Goal: Information Seeking & Learning: Compare options

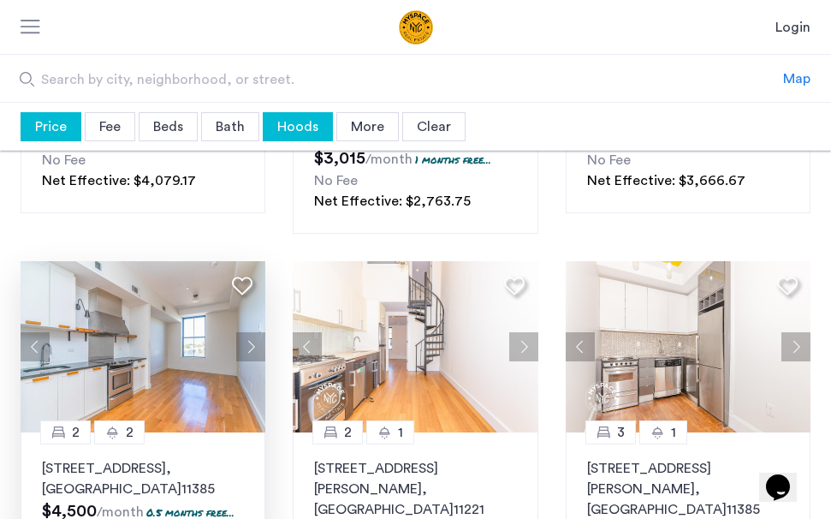
scroll to position [333, 0]
click at [525, 332] on button "Next apartment" at bounding box center [523, 346] width 29 height 29
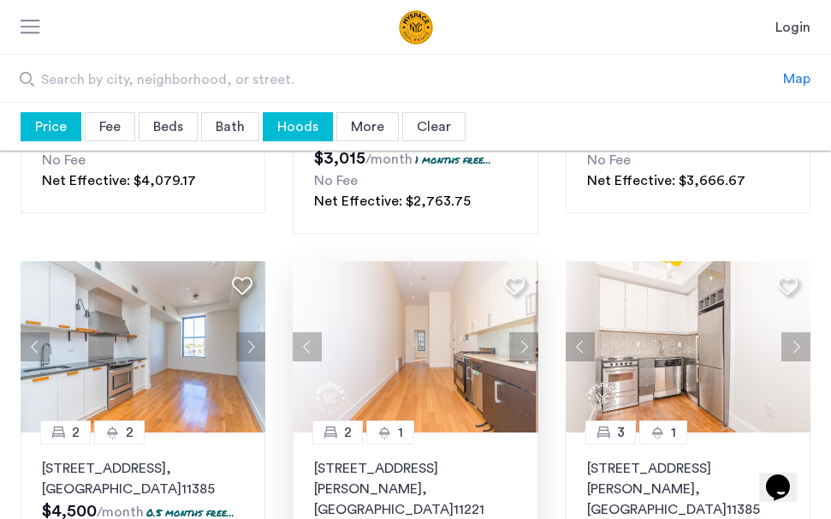
click at [525, 332] on button "Next apartment" at bounding box center [523, 346] width 29 height 29
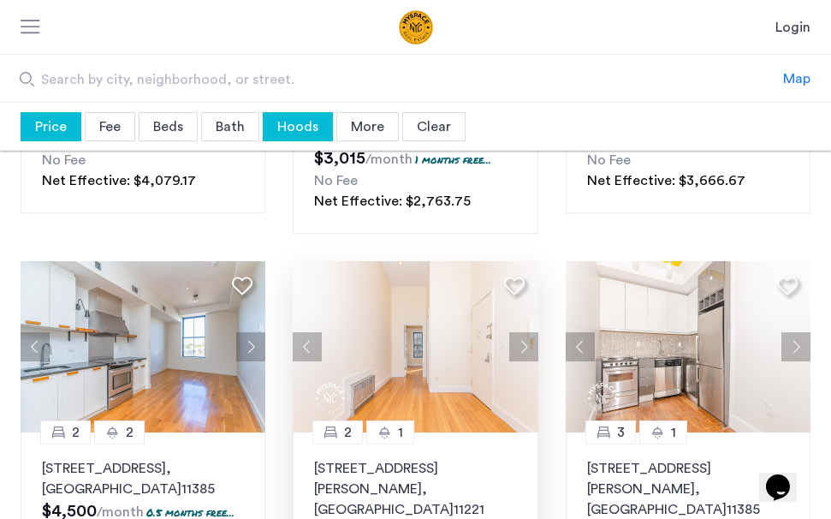
click at [525, 332] on button "Next apartment" at bounding box center [523, 346] width 29 height 29
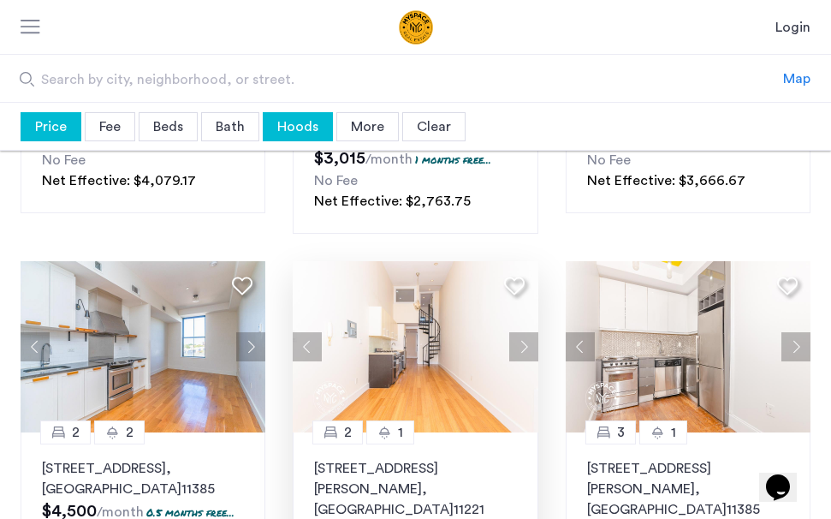
click at [525, 332] on button "Next apartment" at bounding box center [523, 346] width 29 height 29
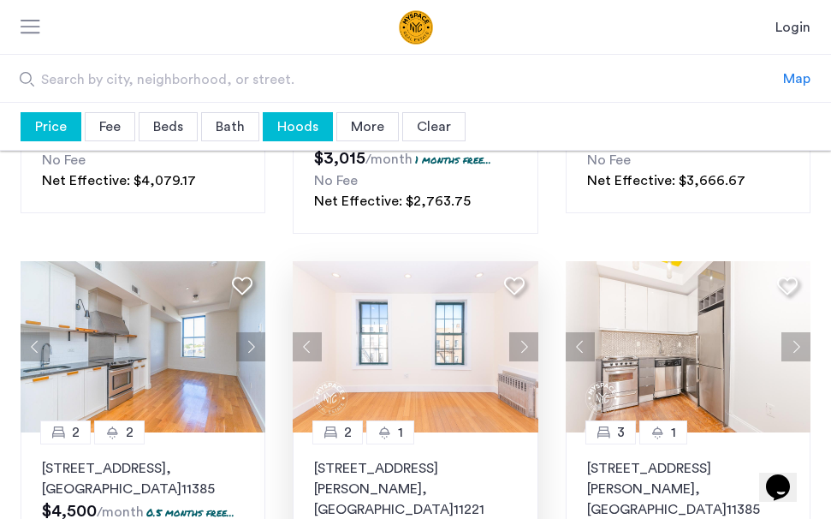
click at [525, 332] on button "Next apartment" at bounding box center [523, 346] width 29 height 29
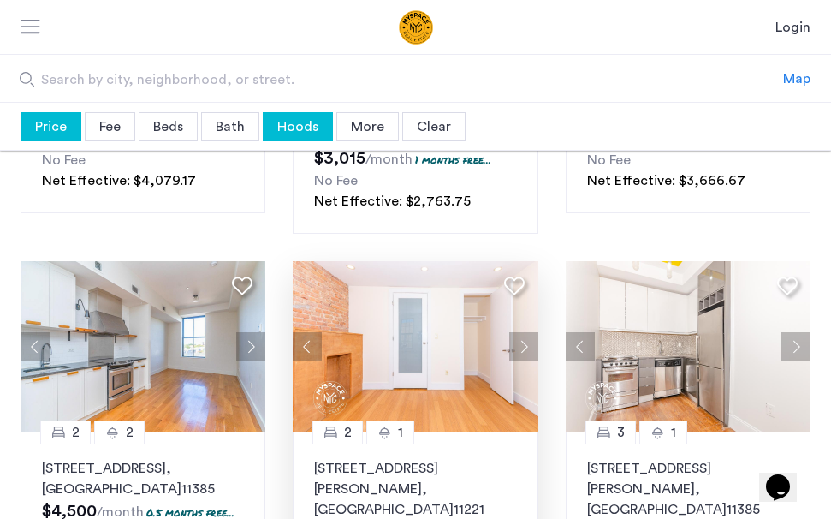
click at [524, 332] on button "Next apartment" at bounding box center [523, 346] width 29 height 29
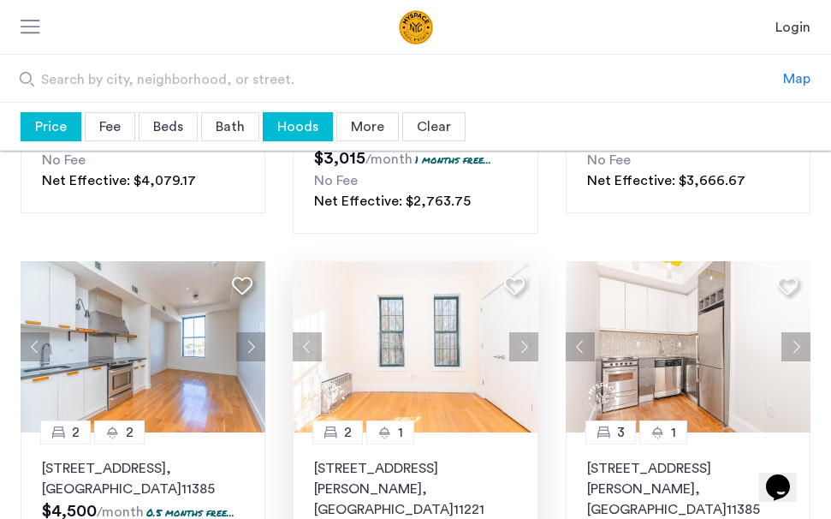
click at [524, 332] on button "Next apartment" at bounding box center [523, 346] width 29 height 29
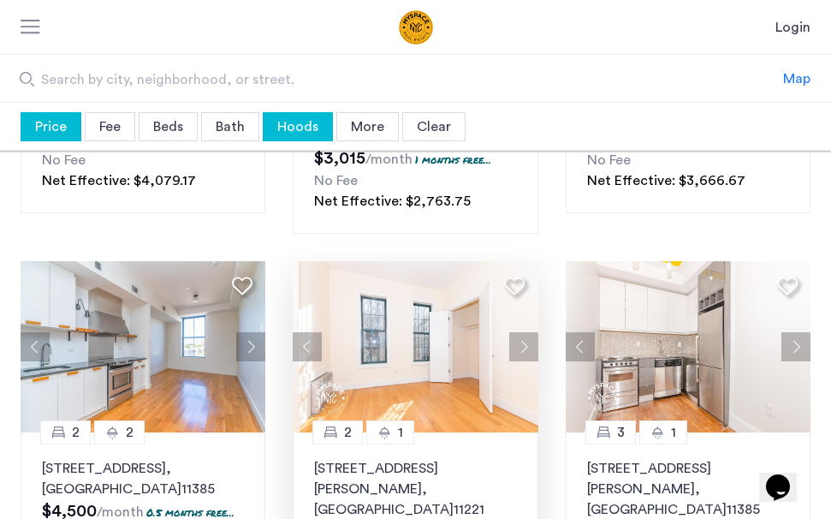
click at [524, 332] on button "Next apartment" at bounding box center [523, 346] width 29 height 29
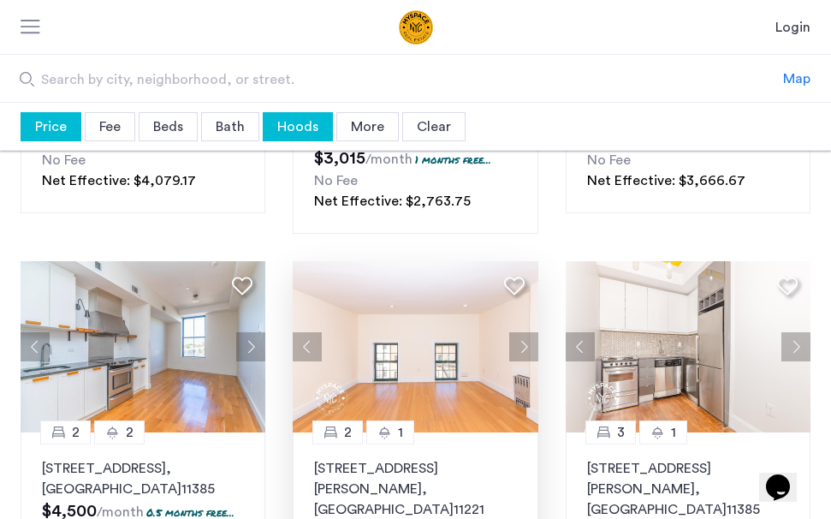
click at [524, 332] on button "Next apartment" at bounding box center [523, 346] width 29 height 29
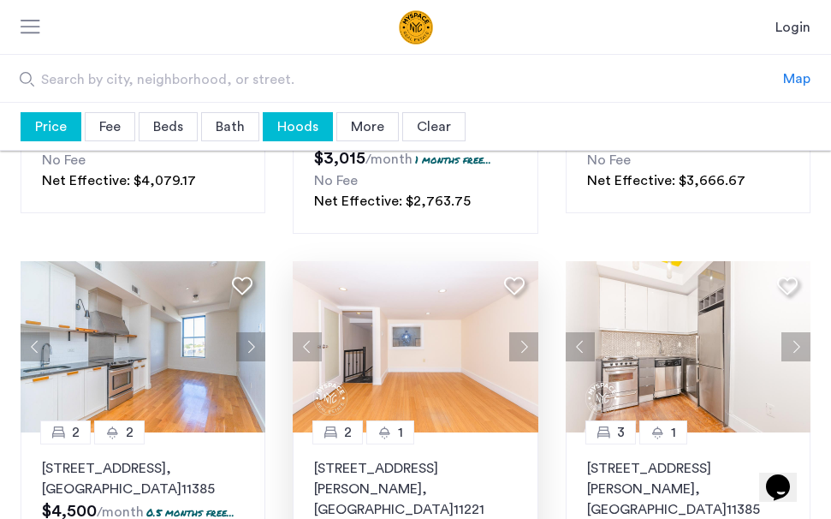
click at [524, 332] on button "Next apartment" at bounding box center [523, 346] width 29 height 29
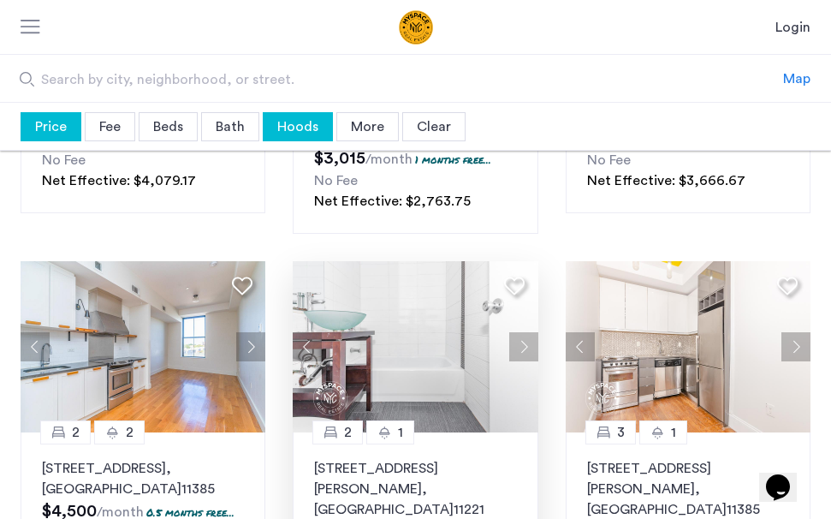
click at [524, 332] on button "Next apartment" at bounding box center [523, 346] width 29 height 29
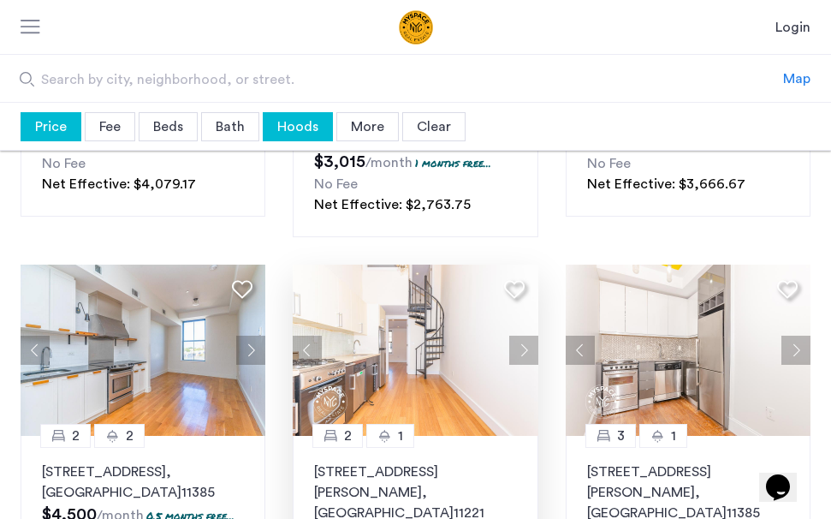
scroll to position [329, 0]
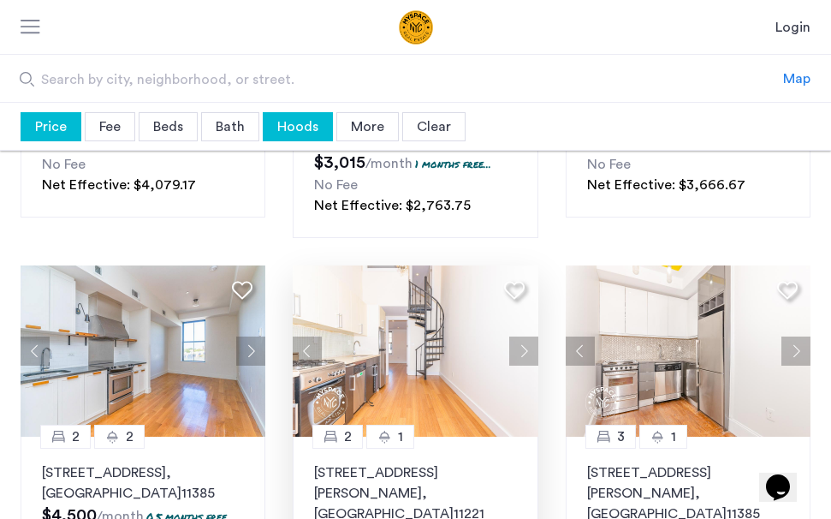
click at [430, 318] on img at bounding box center [416, 350] width 246 height 171
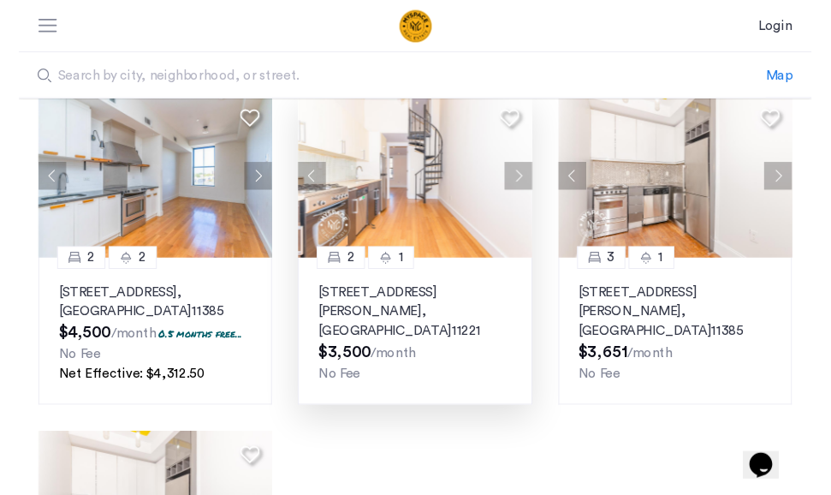
scroll to position [495, 0]
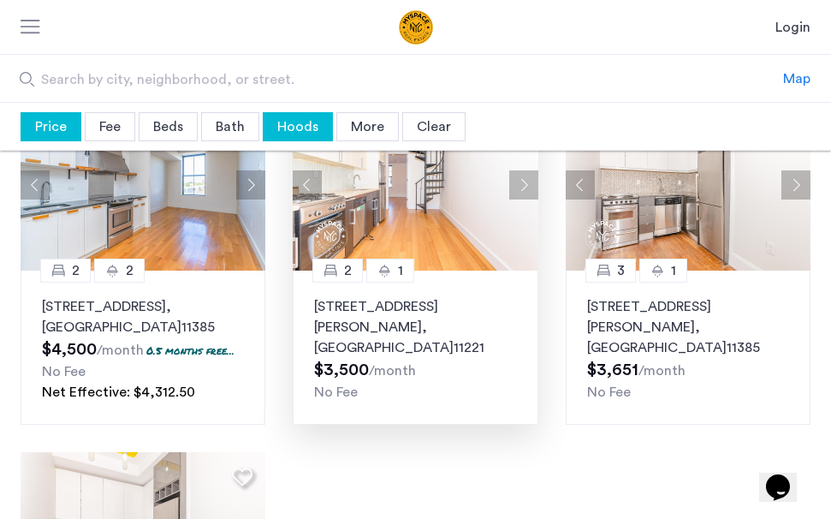
click at [391, 320] on span ", [GEOGRAPHIC_DATA]" at bounding box center [383, 337] width 139 height 34
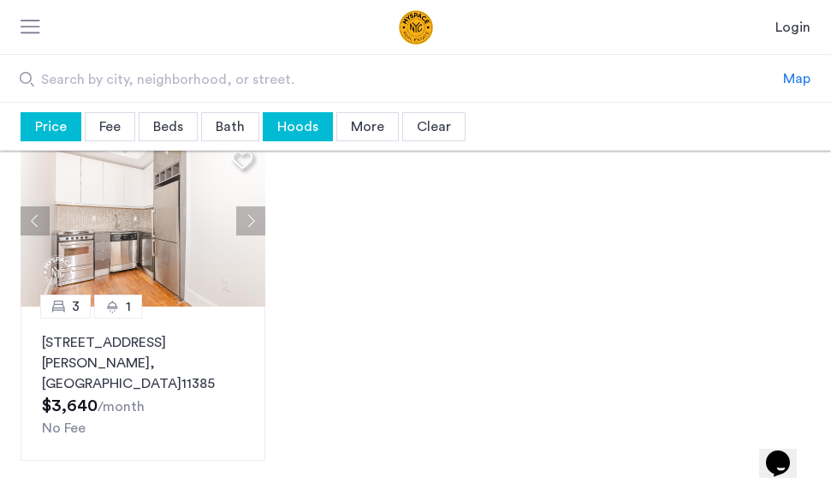
scroll to position [738, 0]
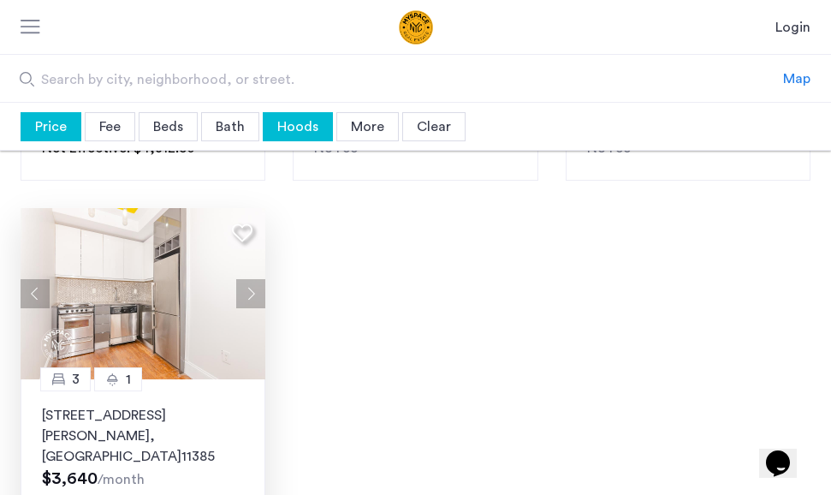
click at [145, 273] on img at bounding box center [144, 293] width 246 height 171
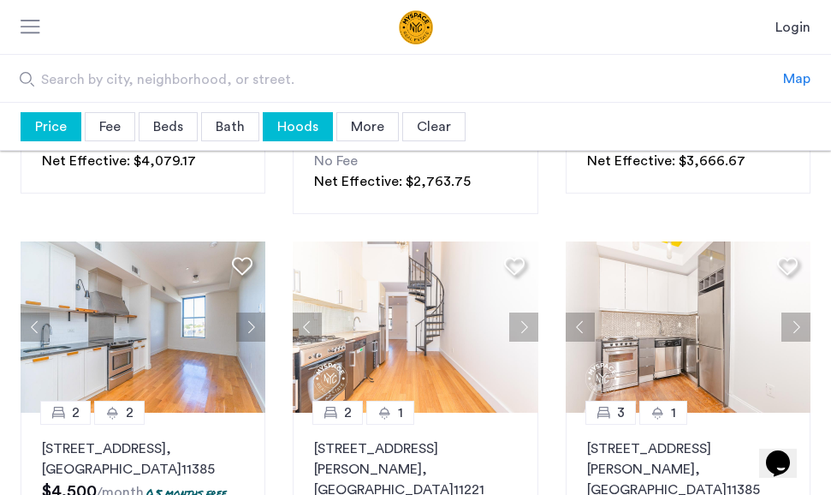
scroll to position [352, 0]
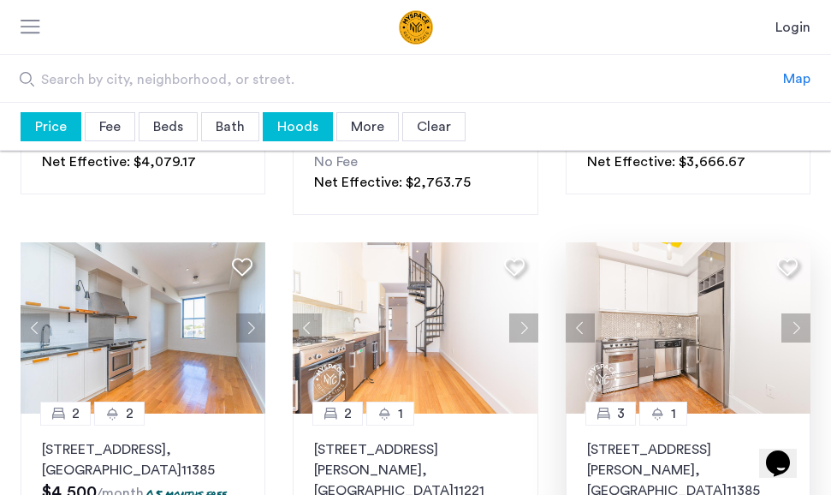
click at [666, 328] on img at bounding box center [689, 327] width 246 height 171
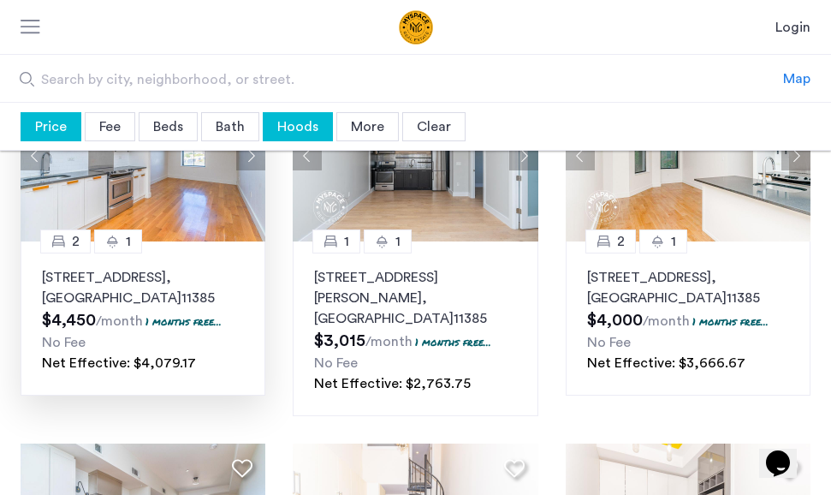
scroll to position [155, 0]
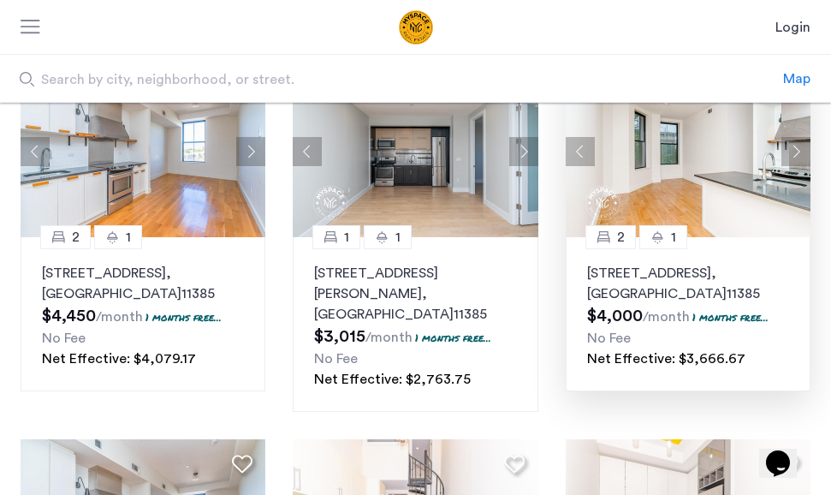
click at [689, 184] on img at bounding box center [689, 151] width 246 height 171
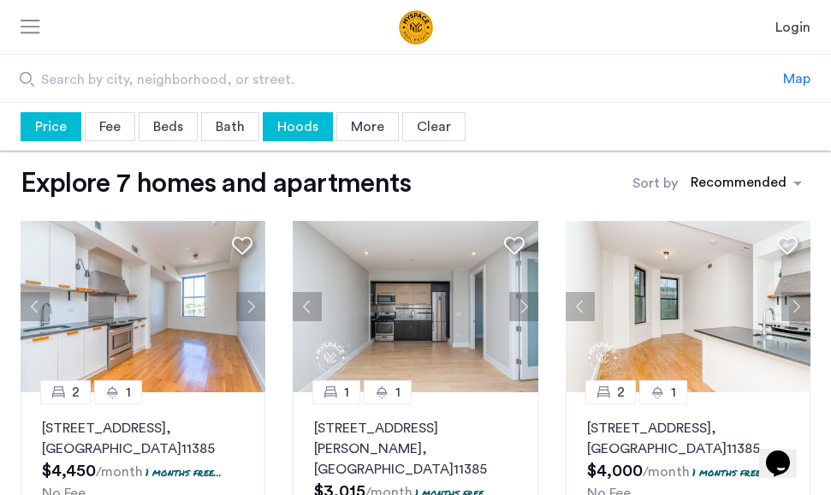
scroll to position [0, 0]
click at [395, 300] on img at bounding box center [416, 306] width 246 height 171
click at [654, 333] on img at bounding box center [689, 306] width 246 height 171
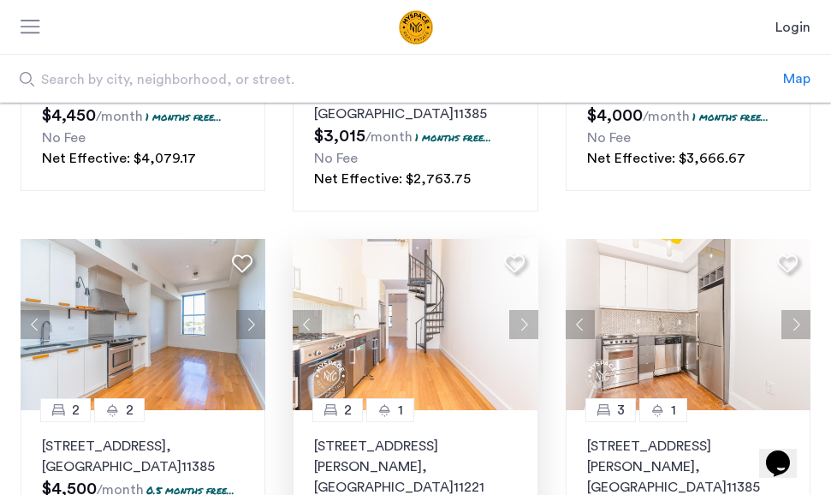
scroll to position [422, 0]
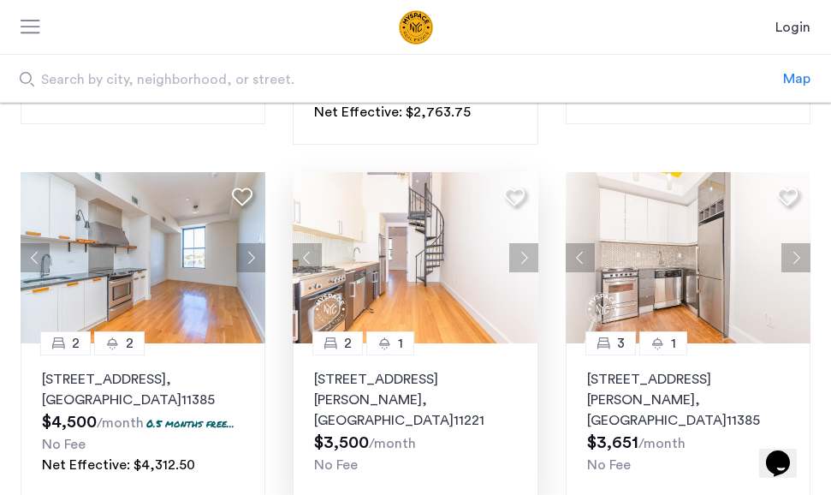
click at [419, 264] on img at bounding box center [416, 257] width 246 height 171
click at [658, 250] on img at bounding box center [689, 257] width 246 height 171
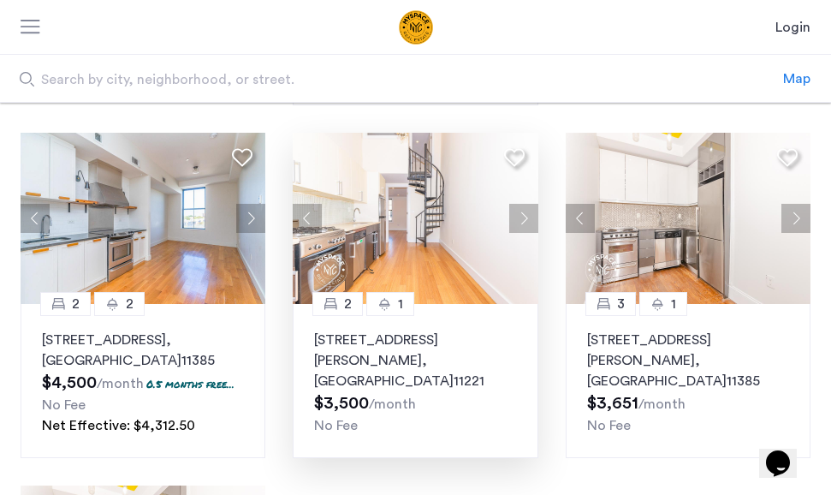
scroll to position [462, 0]
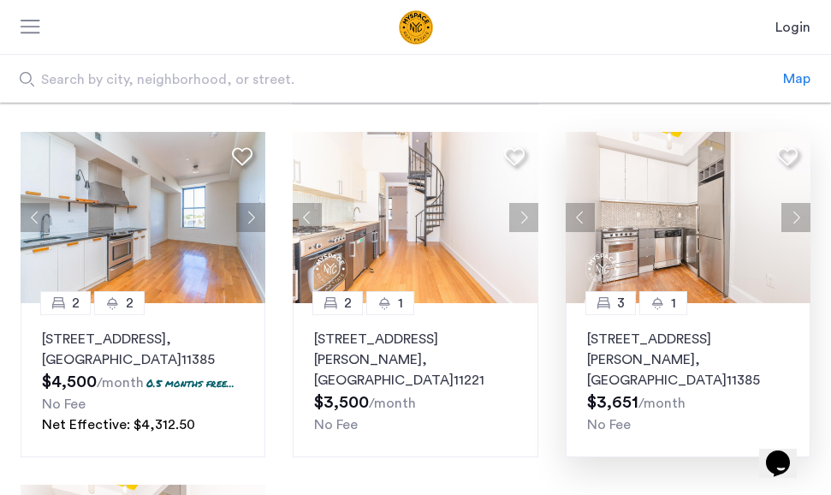
click at [783, 203] on button "Next apartment" at bounding box center [795, 217] width 29 height 29
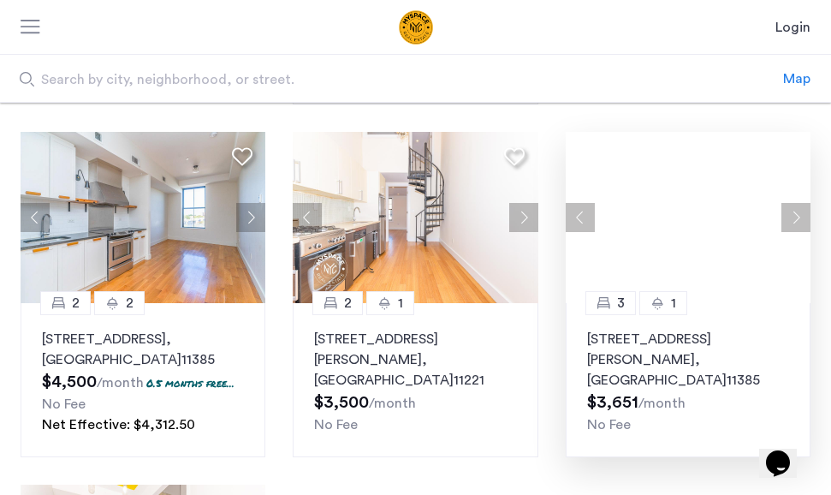
click at [783, 203] on button "Next apartment" at bounding box center [795, 217] width 29 height 29
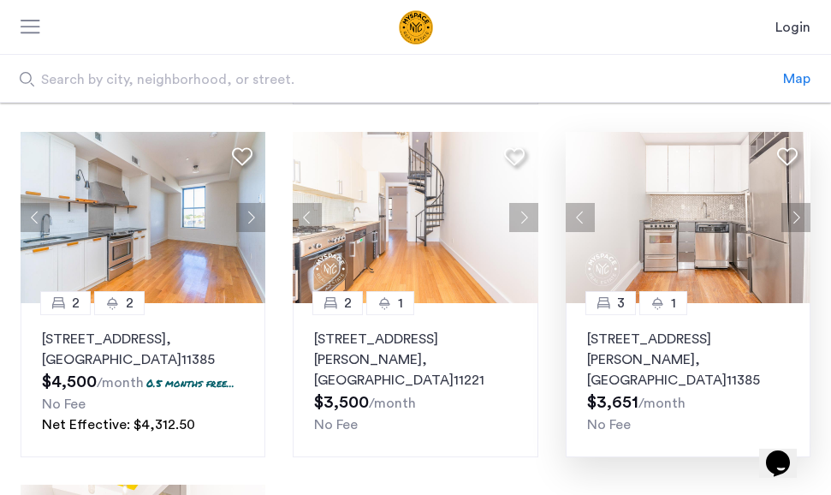
click at [783, 203] on button "Next apartment" at bounding box center [795, 217] width 29 height 29
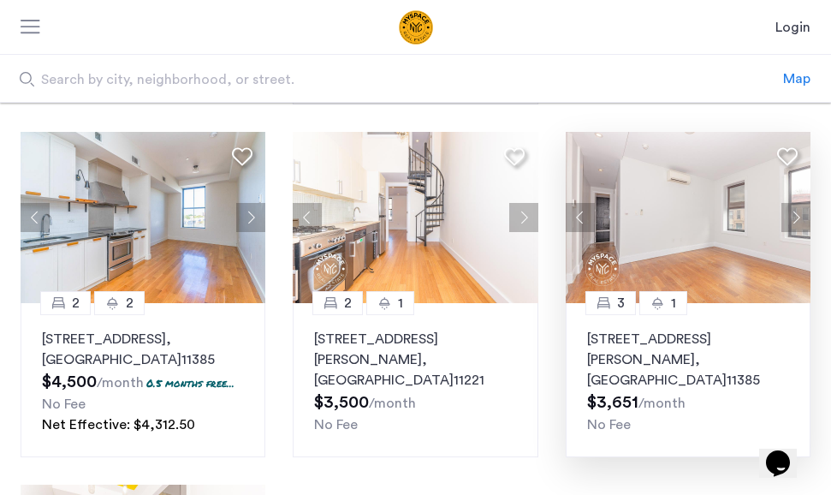
click at [783, 203] on button "Next apartment" at bounding box center [795, 217] width 29 height 29
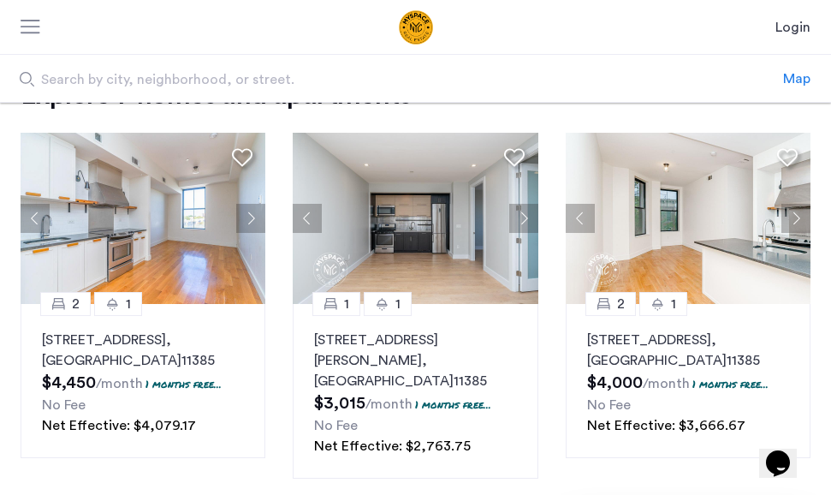
scroll to position [139, 0]
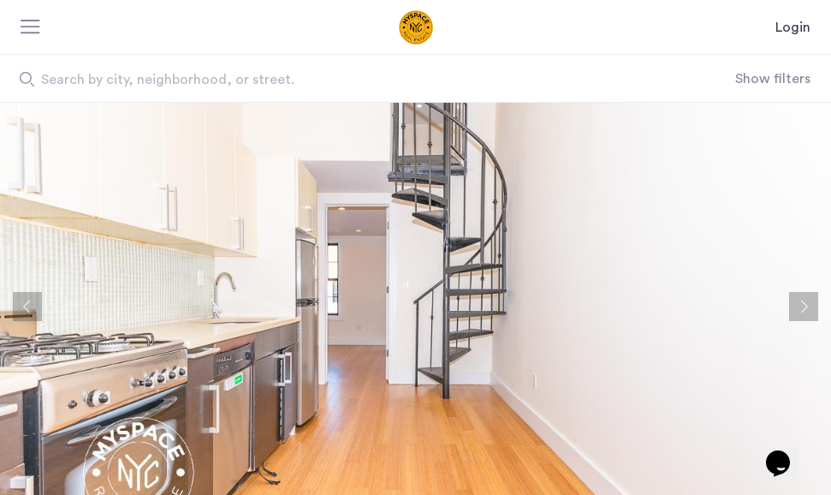
click at [802, 308] on button "Next apartment" at bounding box center [803, 306] width 29 height 29
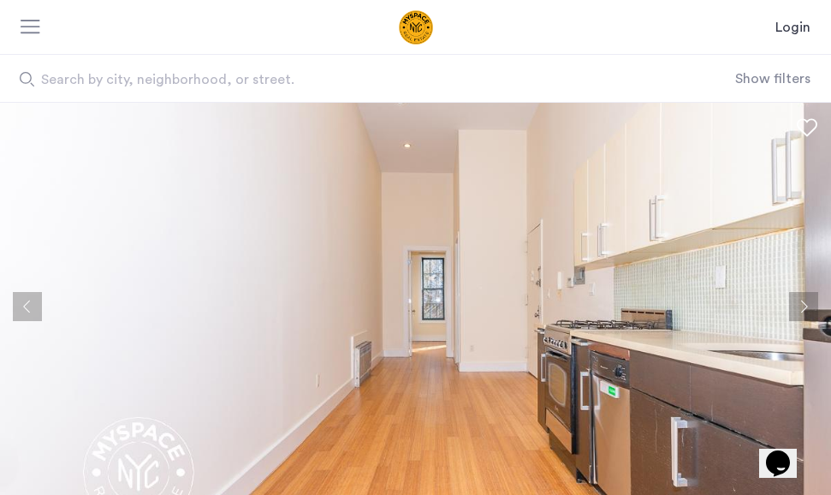
click at [802, 307] on button "Next apartment" at bounding box center [803, 306] width 29 height 29
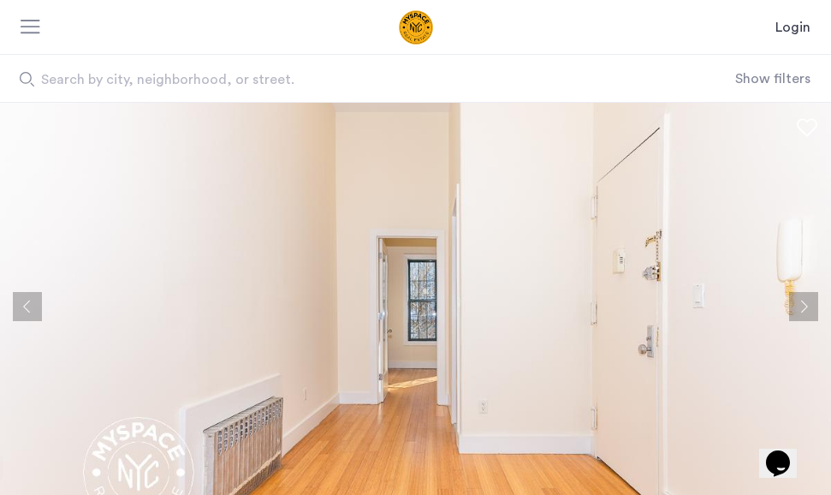
click at [802, 307] on button "Next apartment" at bounding box center [803, 306] width 29 height 29
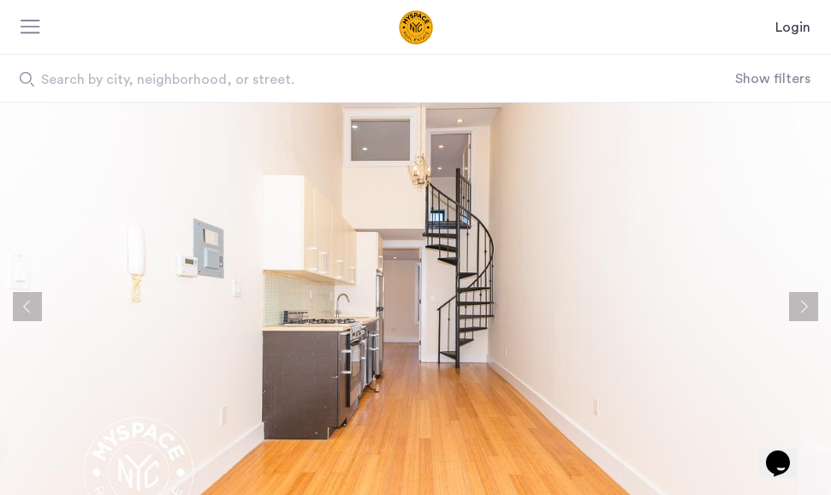
click at [802, 308] on button "Next apartment" at bounding box center [803, 306] width 29 height 29
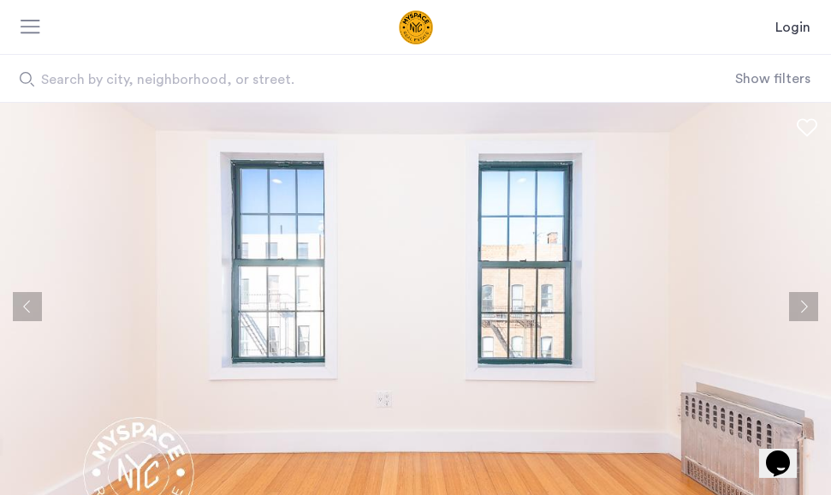
click at [802, 308] on button "Next apartment" at bounding box center [803, 306] width 29 height 29
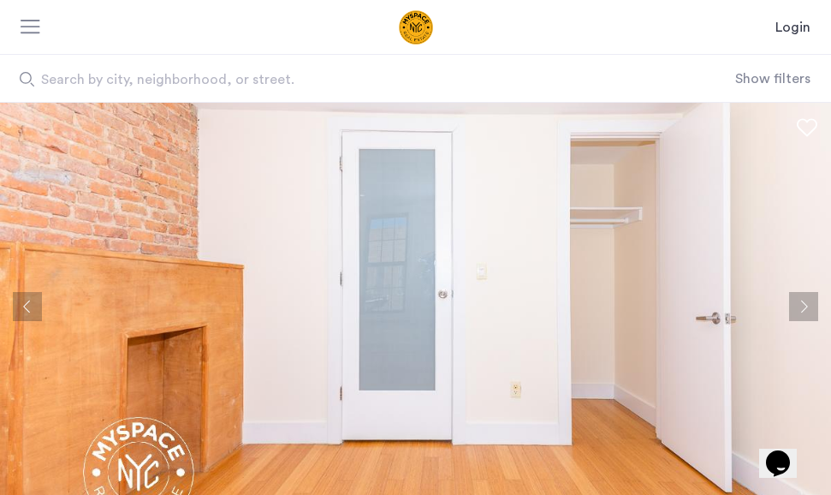
click at [802, 309] on button "Next apartment" at bounding box center [803, 306] width 29 height 29
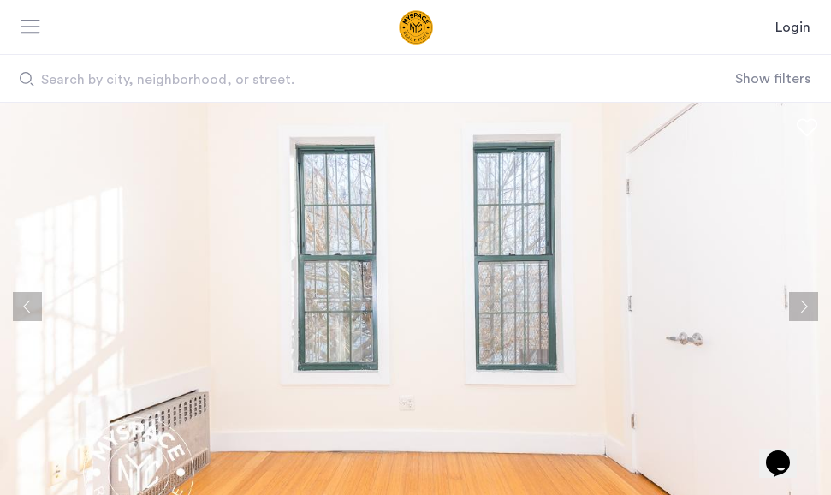
click at [802, 309] on button "Next apartment" at bounding box center [803, 306] width 29 height 29
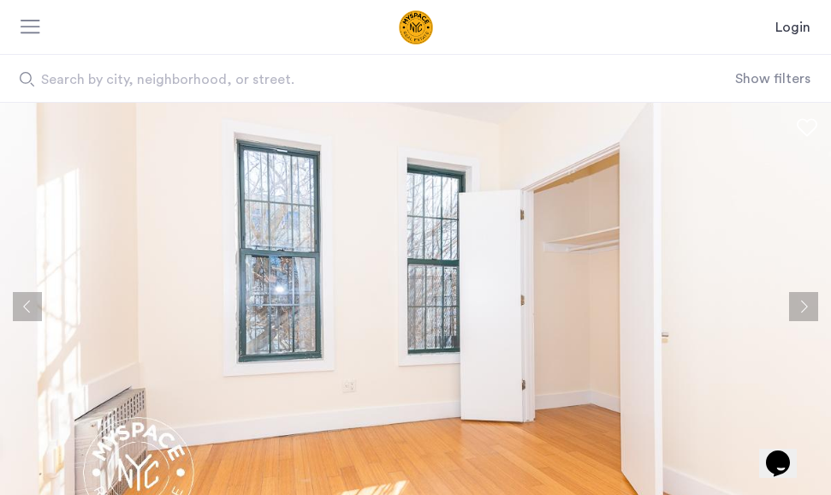
click at [802, 309] on button "Next apartment" at bounding box center [803, 306] width 29 height 29
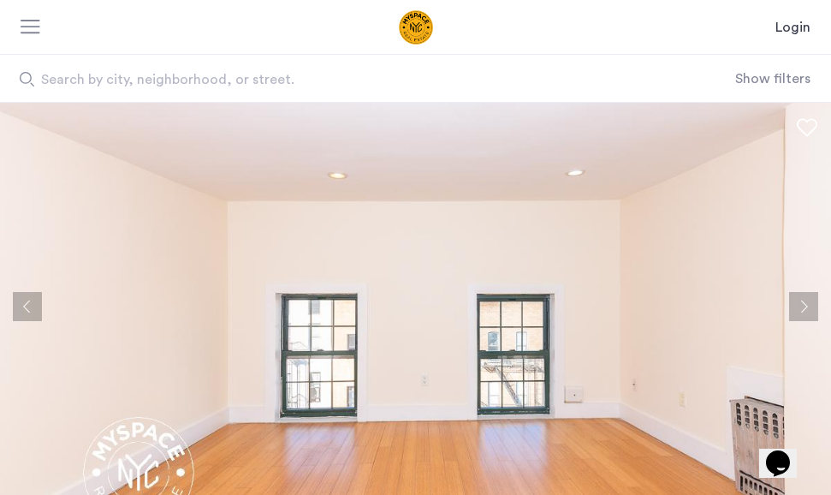
click at [795, 305] on button "Next apartment" at bounding box center [803, 306] width 29 height 29
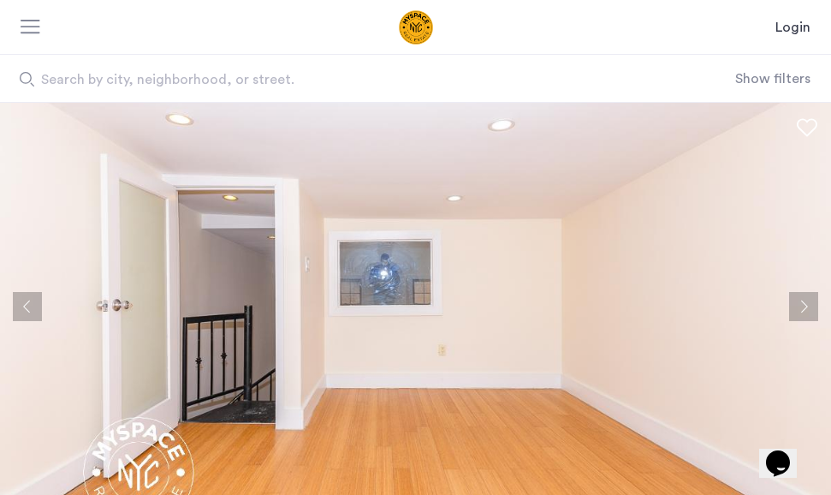
click at [795, 305] on button "Next apartment" at bounding box center [803, 306] width 29 height 29
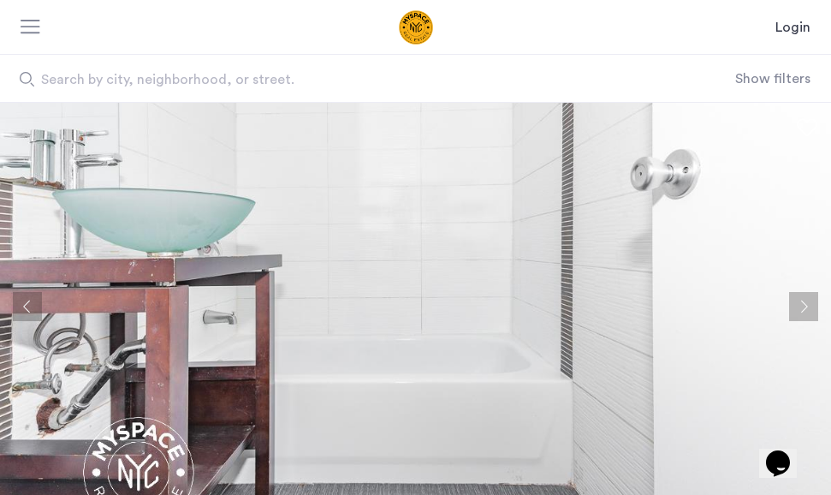
click at [795, 305] on button "Next apartment" at bounding box center [803, 306] width 29 height 29
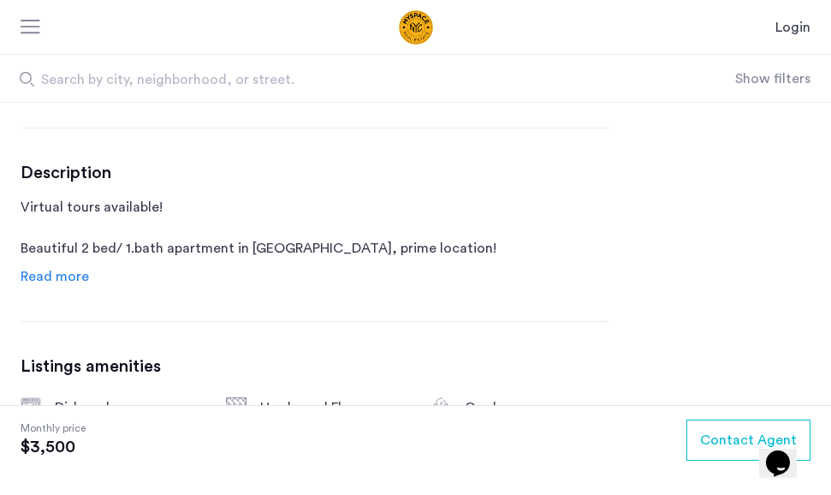
scroll to position [675, 0]
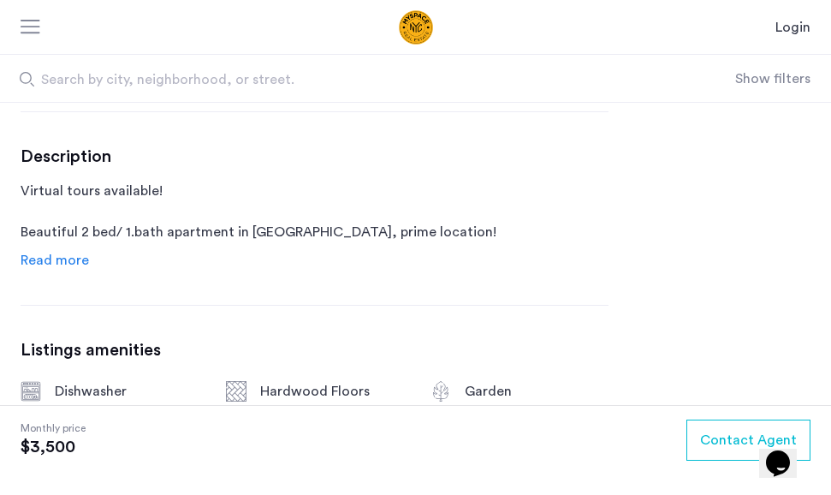
click at [56, 267] on span "Read more" at bounding box center [55, 260] width 68 height 14
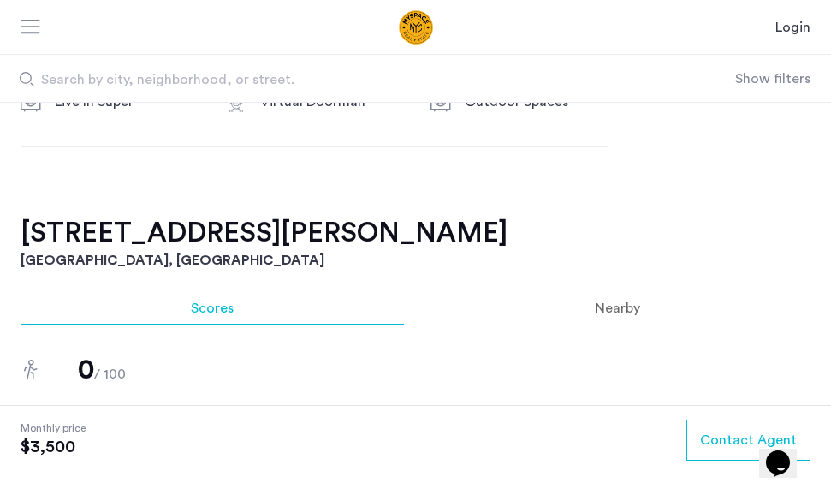
scroll to position [1204, 0]
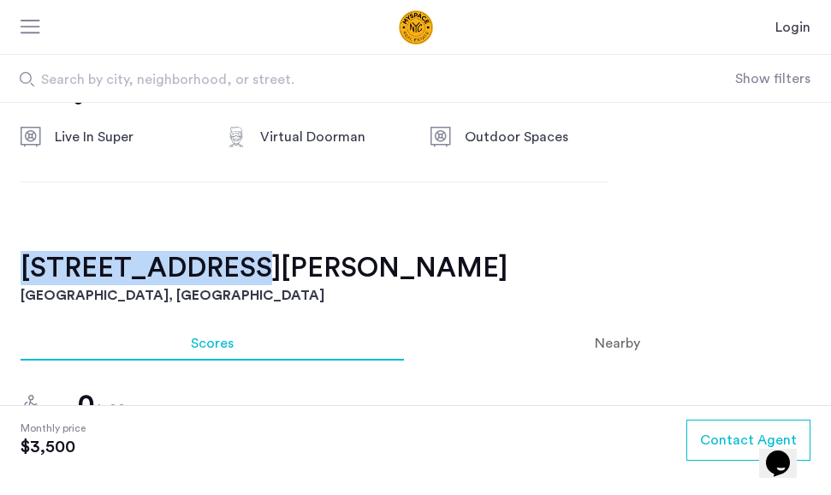
drag, startPoint x: 24, startPoint y: 249, endPoint x: 214, endPoint y: 230, distance: 190.9
click at [214, 251] on h2 "142 Wilson Ave, Unit 3R" at bounding box center [416, 268] width 790 height 34
copy h2 "142 Wilson Ave,"
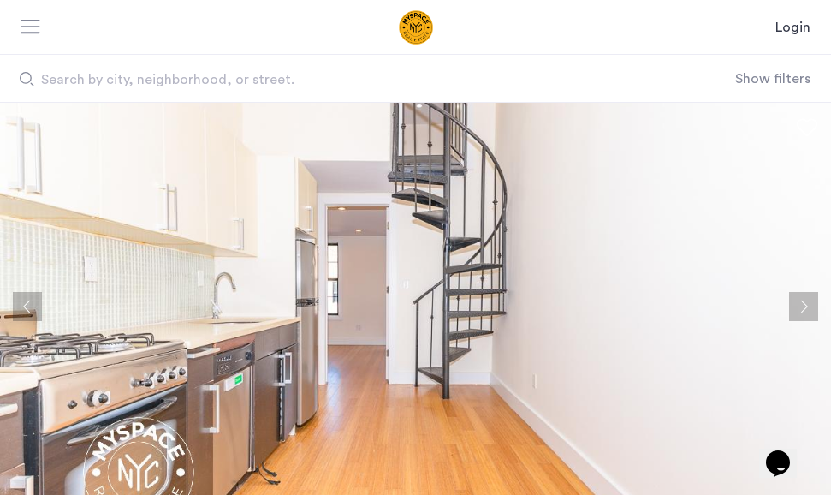
scroll to position [0, 0]
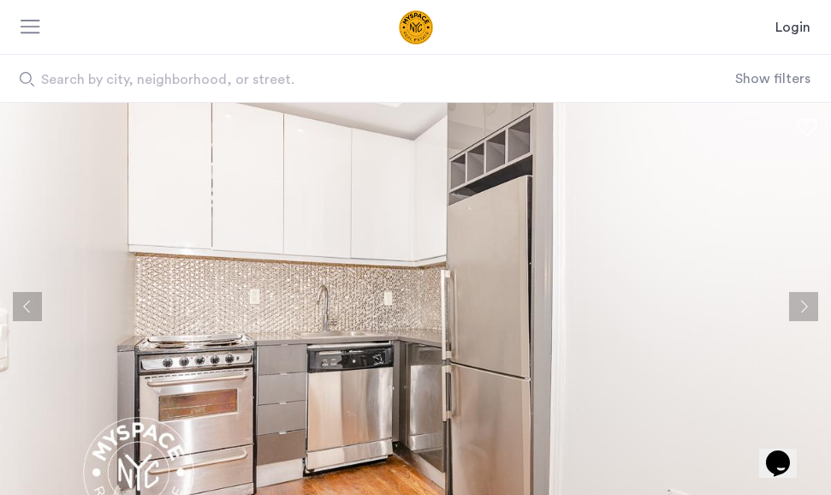
scroll to position [33, 0]
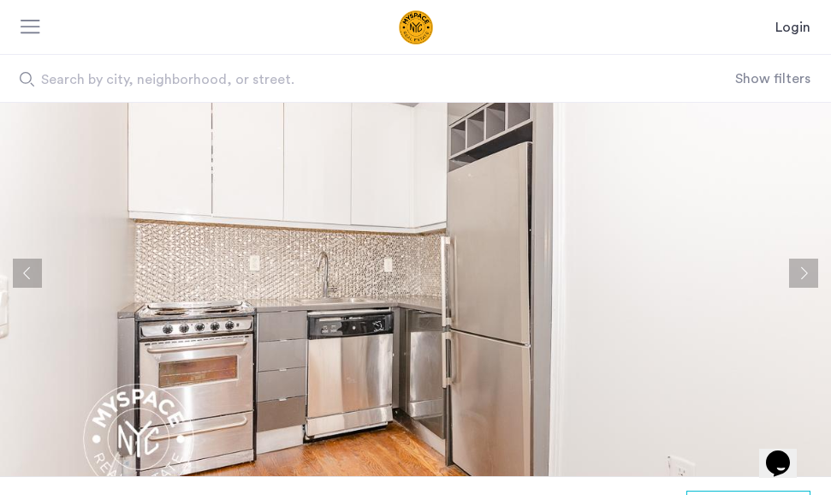
click at [803, 263] on button "Next apartment" at bounding box center [803, 272] width 29 height 29
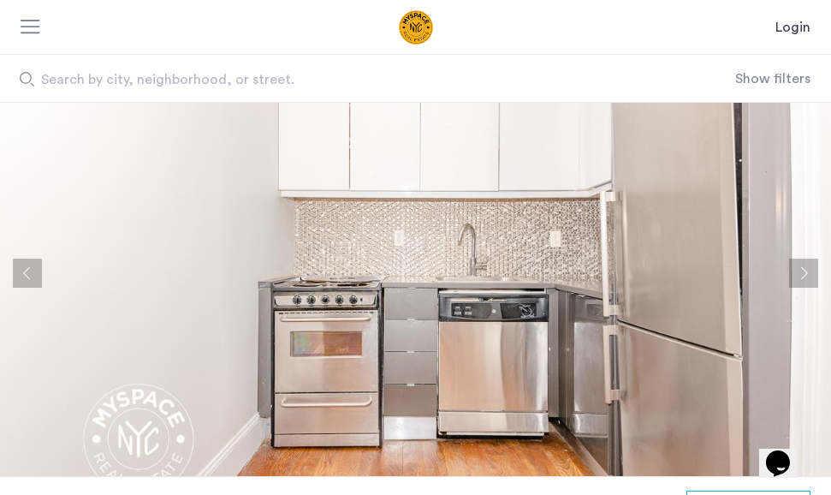
click at [803, 263] on button "Next apartment" at bounding box center [803, 272] width 29 height 29
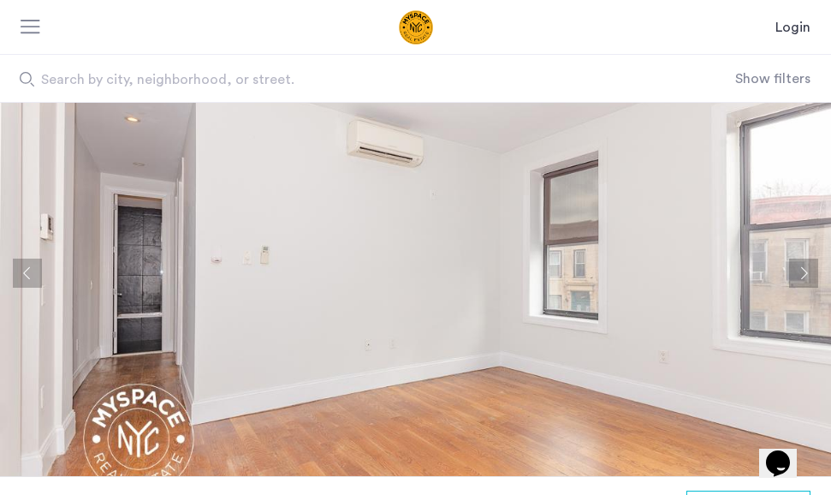
click at [803, 263] on button "Next apartment" at bounding box center [803, 272] width 29 height 29
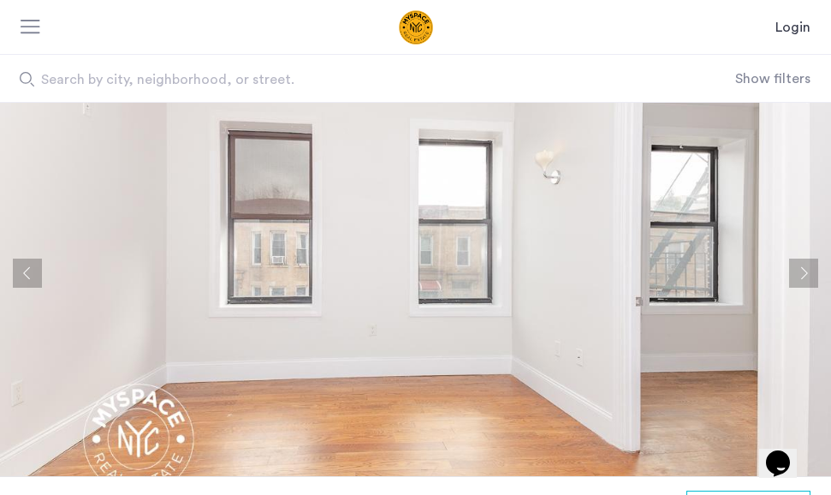
click at [803, 263] on button "Next apartment" at bounding box center [803, 272] width 29 height 29
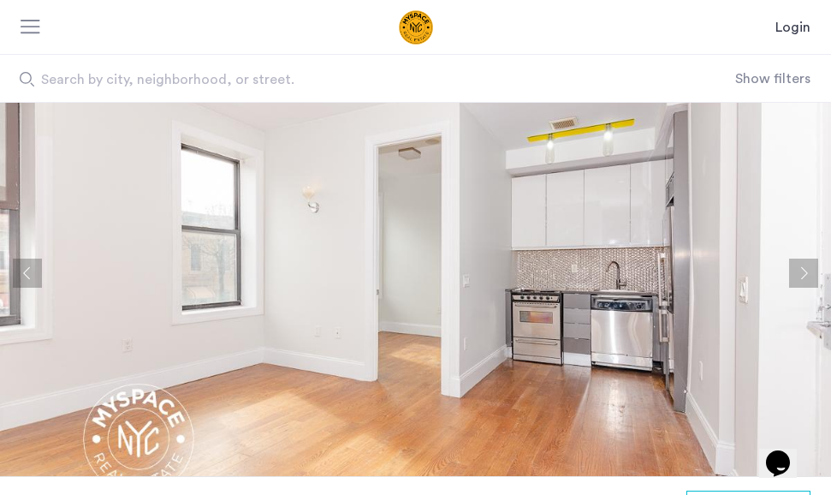
click at [803, 263] on button "Next apartment" at bounding box center [803, 272] width 29 height 29
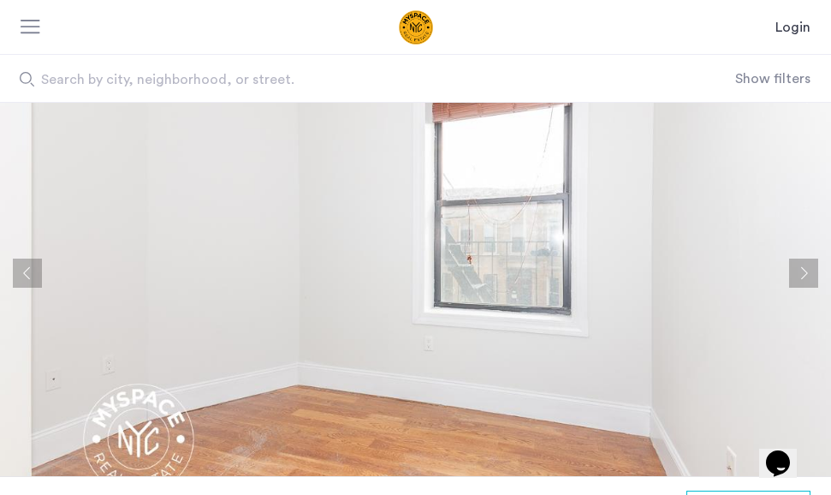
click at [803, 263] on button "Next apartment" at bounding box center [803, 272] width 29 height 29
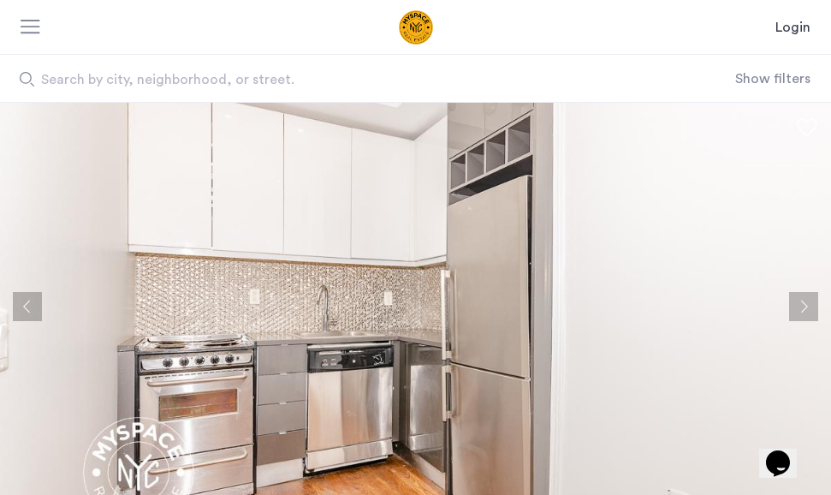
click at [801, 297] on button "Next apartment" at bounding box center [803, 306] width 29 height 29
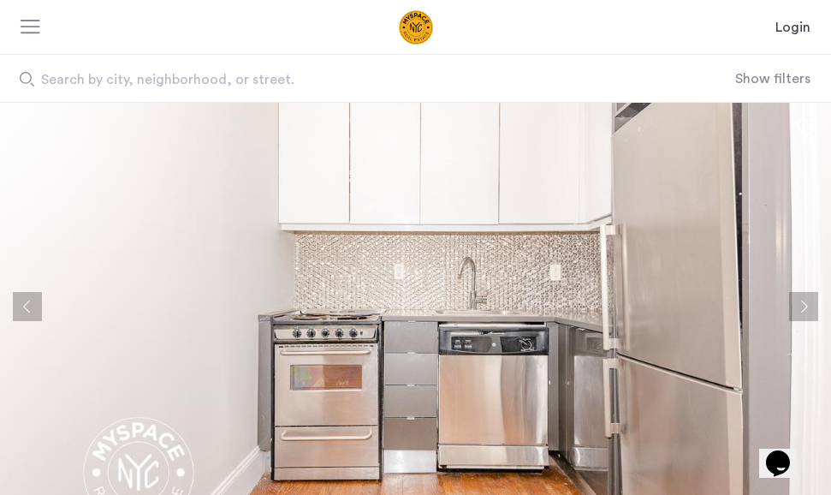
click at [801, 297] on button "Next apartment" at bounding box center [803, 306] width 29 height 29
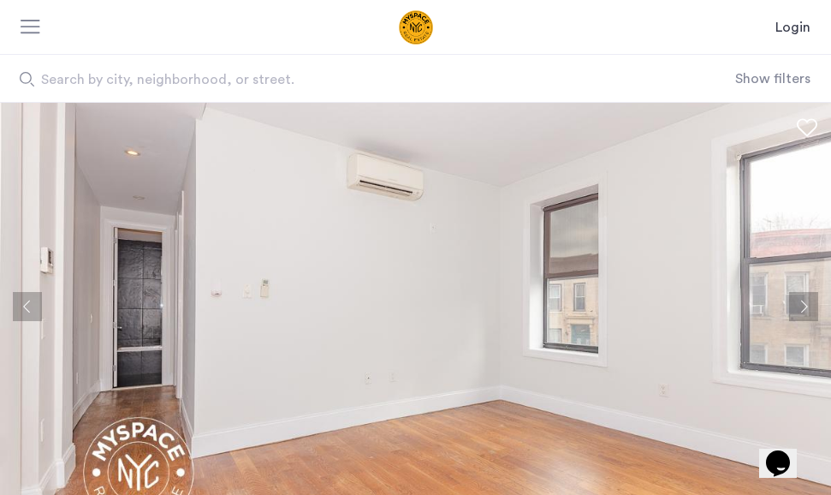
click at [801, 297] on button "Next apartment" at bounding box center [803, 306] width 29 height 29
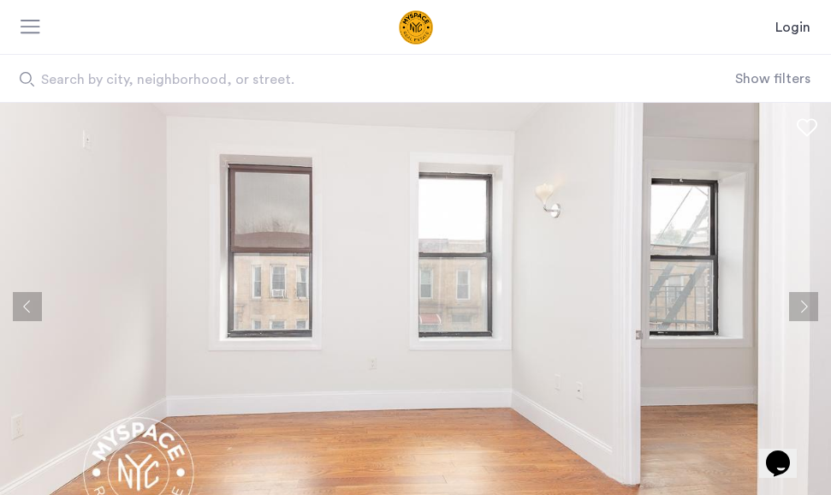
click at [801, 297] on button "Next apartment" at bounding box center [803, 306] width 29 height 29
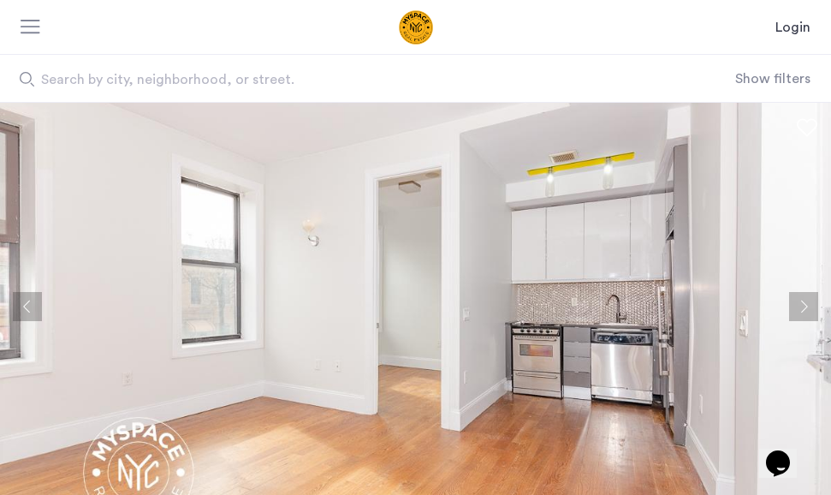
click at [801, 297] on button "Next apartment" at bounding box center [803, 306] width 29 height 29
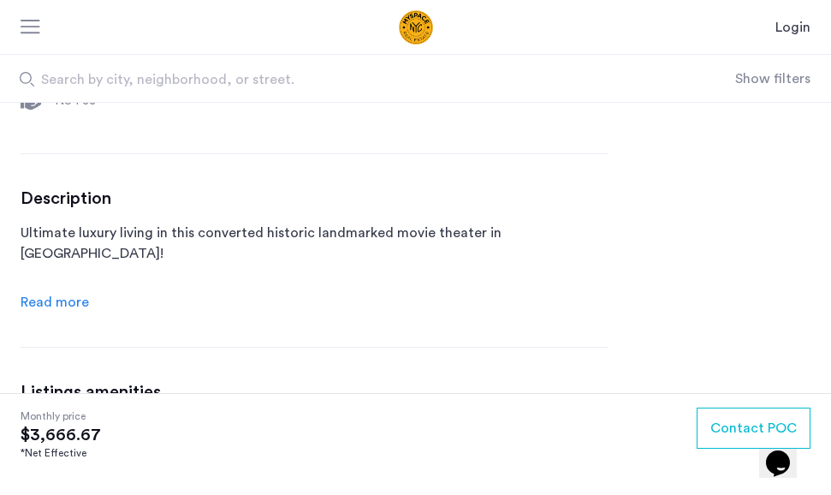
scroll to position [744, 0]
click at [62, 297] on span "Read more" at bounding box center [55, 301] width 68 height 14
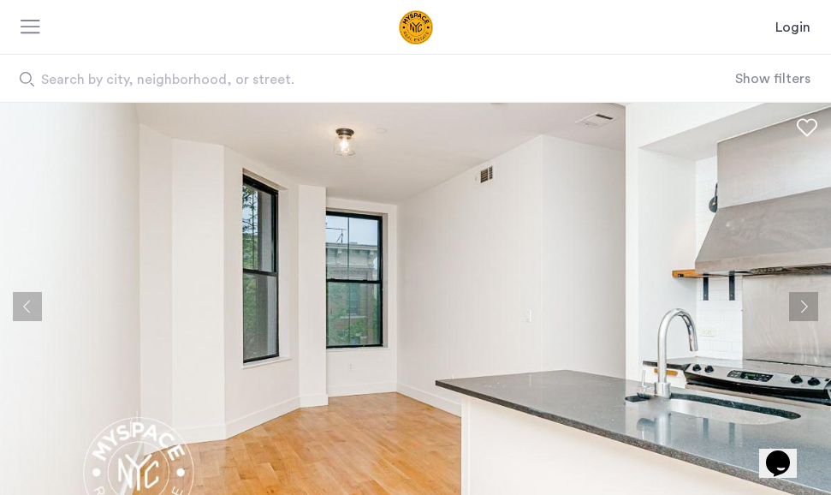
scroll to position [0, 0]
click at [798, 307] on button "Next apartment" at bounding box center [803, 306] width 29 height 29
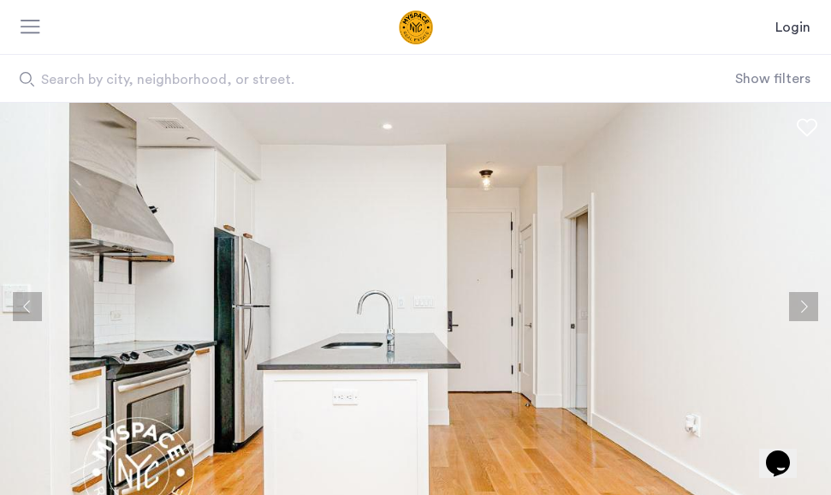
click at [798, 307] on button "Next apartment" at bounding box center [803, 306] width 29 height 29
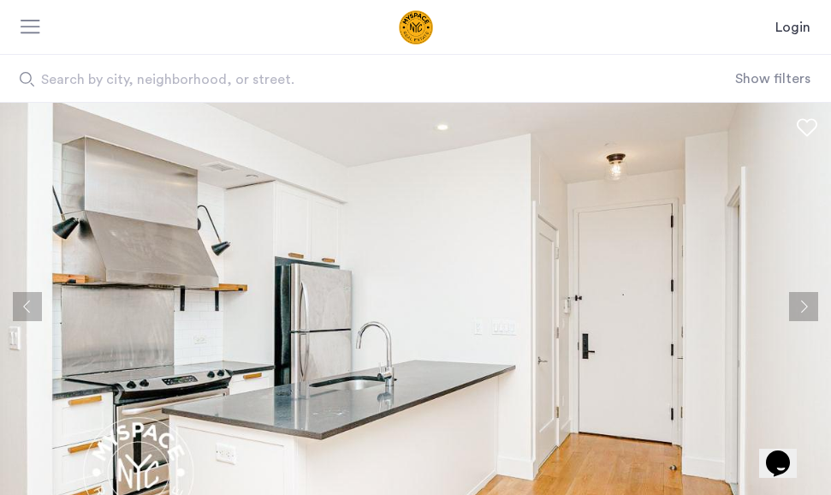
click at [798, 307] on button "Next apartment" at bounding box center [803, 306] width 29 height 29
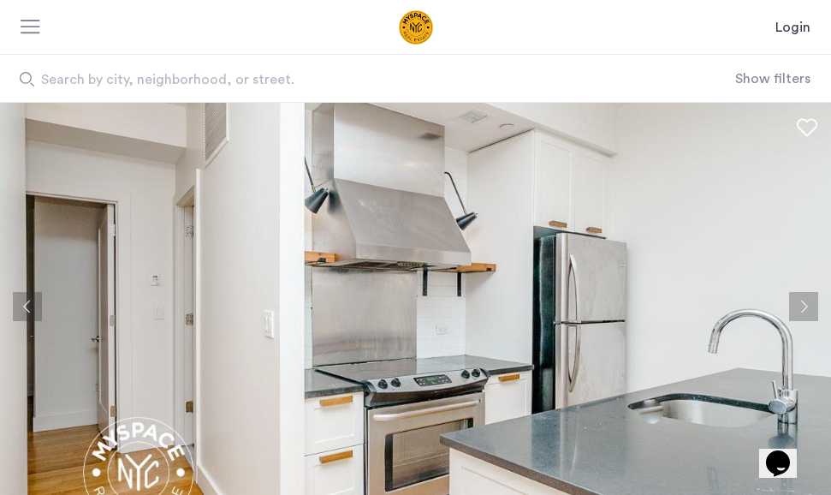
click at [798, 307] on button "Next apartment" at bounding box center [803, 306] width 29 height 29
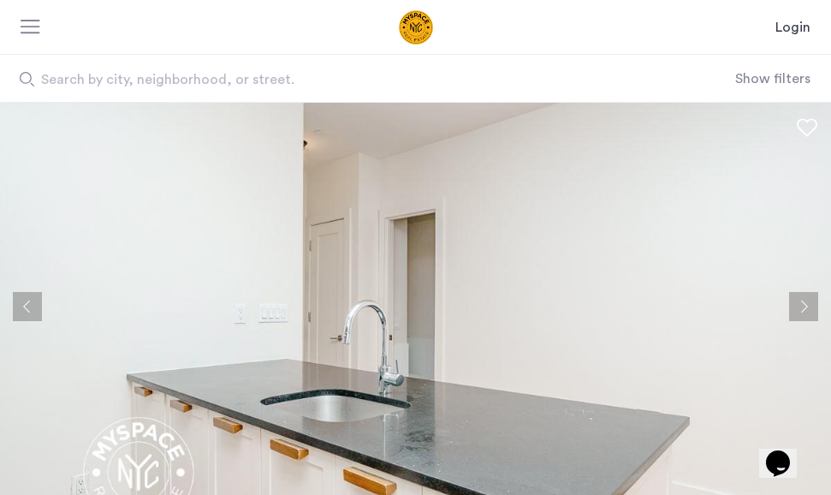
click at [798, 307] on button "Next apartment" at bounding box center [803, 306] width 29 height 29
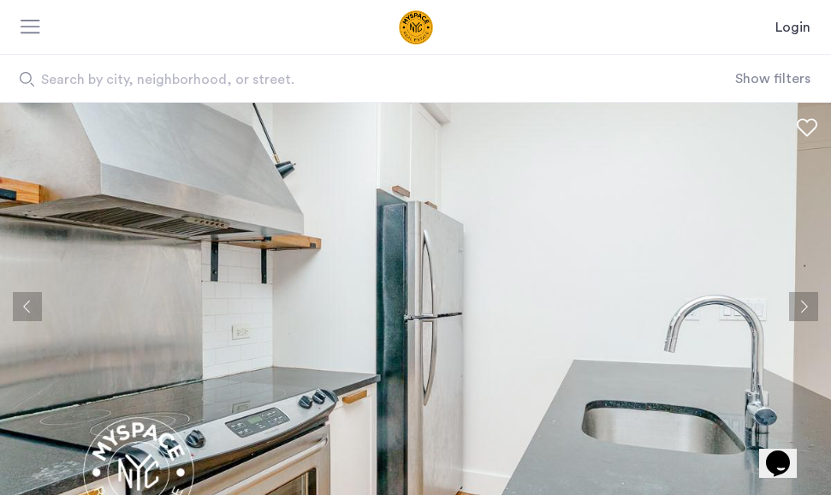
click at [798, 307] on button "Next apartment" at bounding box center [803, 306] width 29 height 29
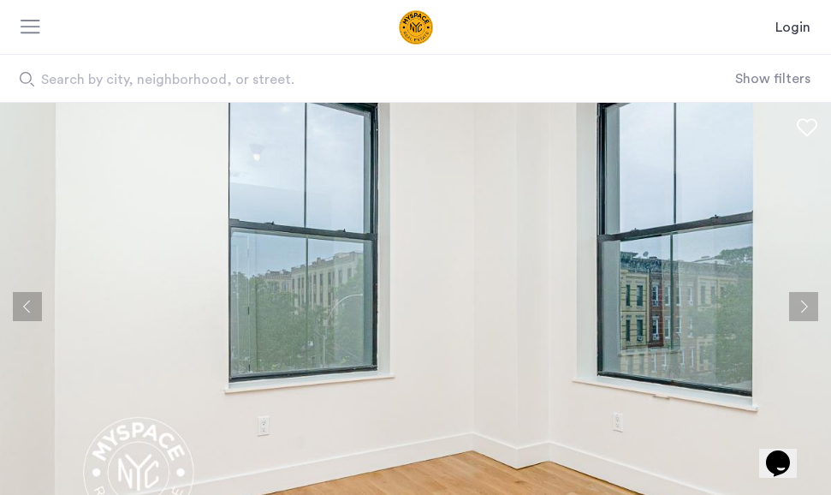
click at [798, 308] on button "Next apartment" at bounding box center [803, 306] width 29 height 29
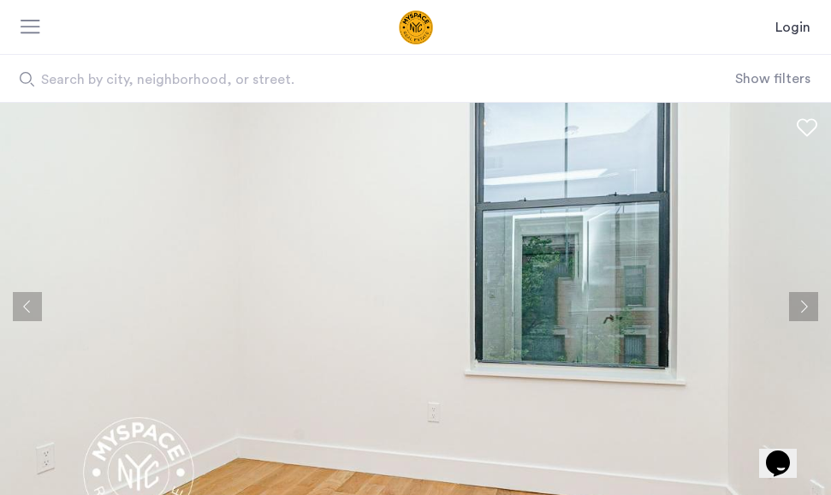
click at [518, 311] on img at bounding box center [415, 306] width 831 height 406
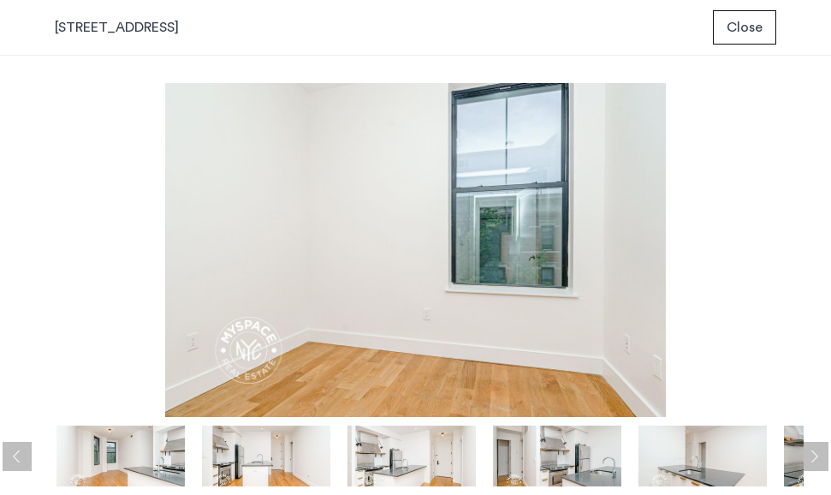
click at [142, 246] on img at bounding box center [415, 250] width 776 height 334
click at [17, 450] on button "Previous apartment" at bounding box center [17, 455] width 29 height 29
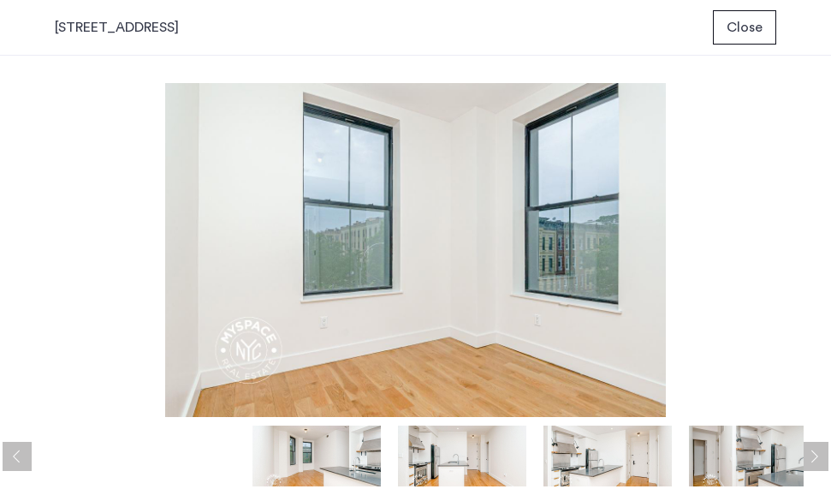
click at [17, 450] on button "Previous apartment" at bounding box center [17, 455] width 29 height 29
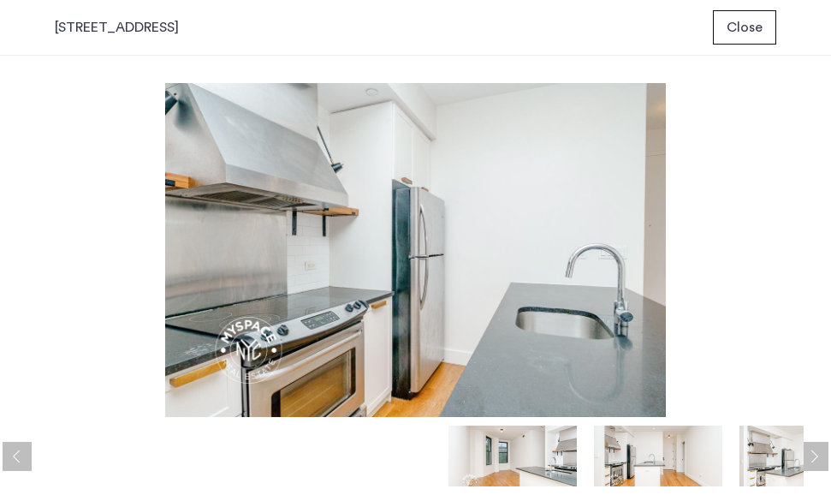
click at [821, 453] on button "Next apartment" at bounding box center [813, 455] width 29 height 29
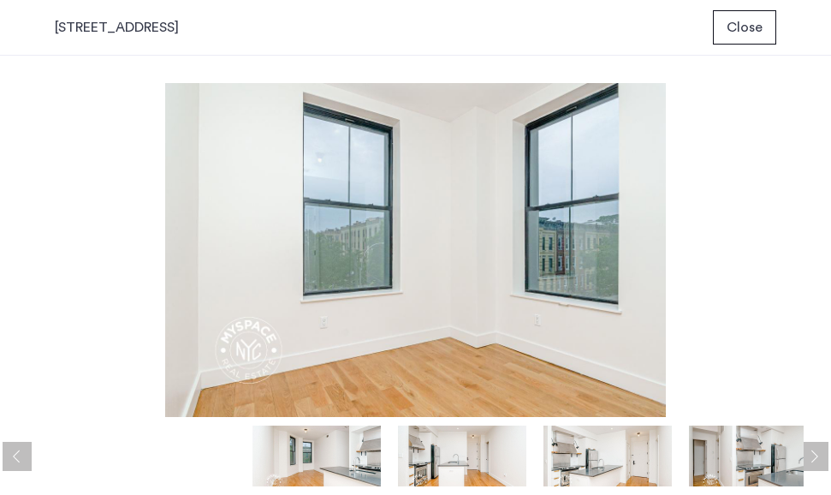
click at [821, 453] on button "Next apartment" at bounding box center [813, 455] width 29 height 29
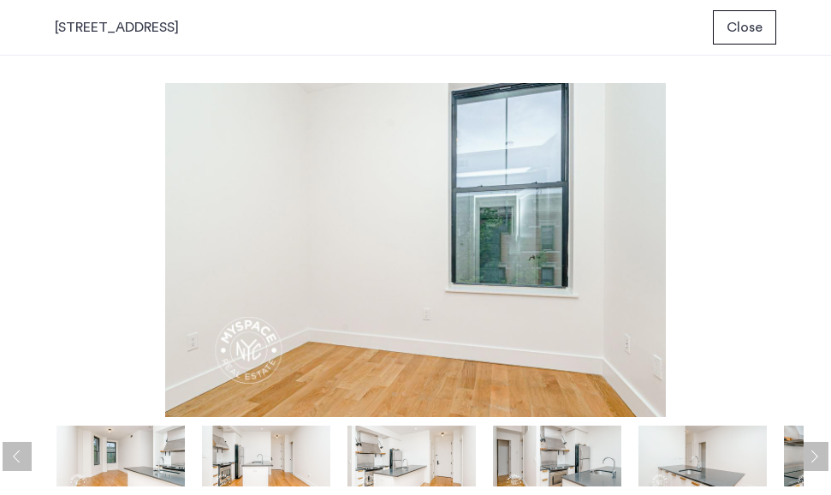
click at [821, 453] on button "Next apartment" at bounding box center [813, 455] width 29 height 29
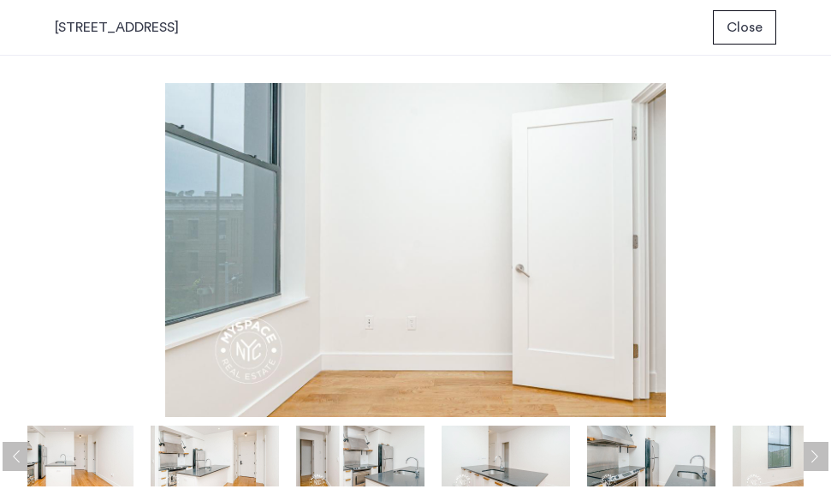
click at [821, 453] on button "Next apartment" at bounding box center [813, 455] width 29 height 29
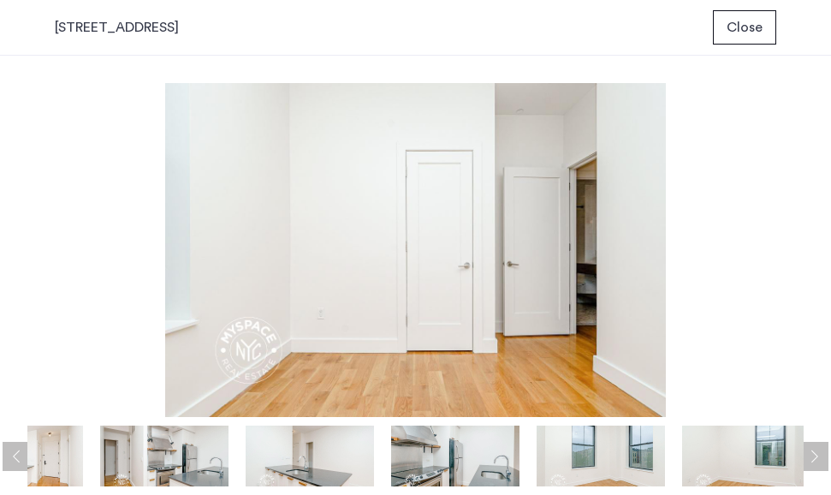
click at [821, 453] on button "Next apartment" at bounding box center [813, 455] width 29 height 29
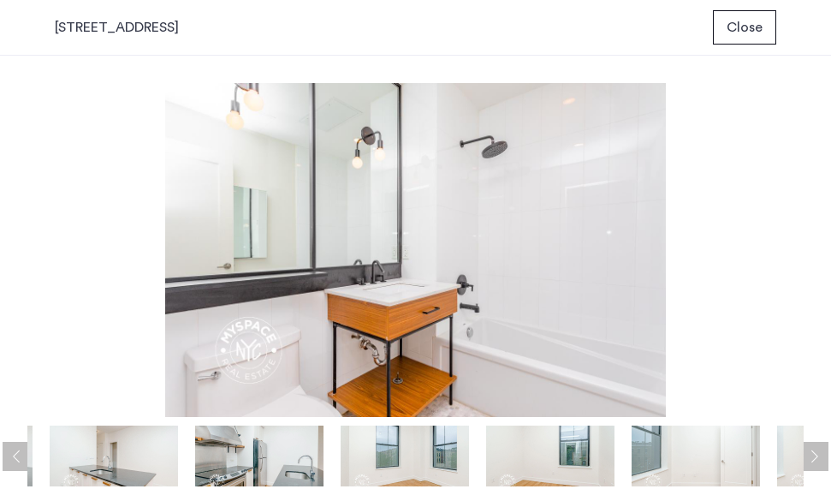
click at [821, 453] on button "Next apartment" at bounding box center [813, 455] width 29 height 29
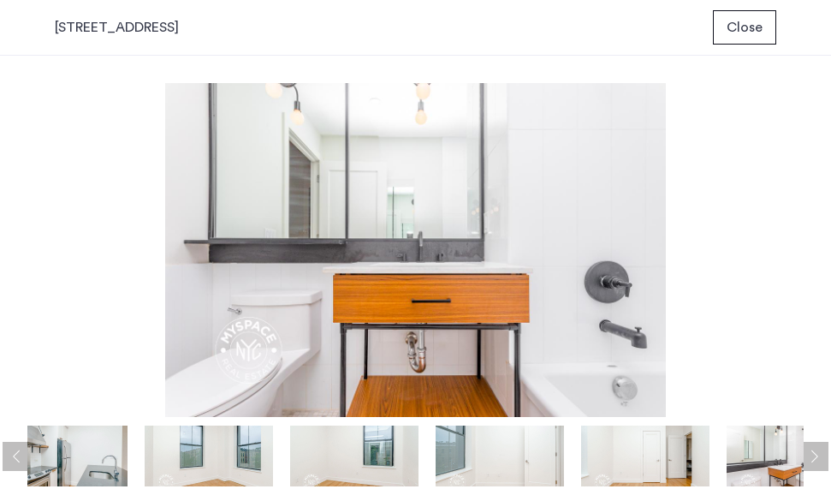
click at [821, 453] on button "Next apartment" at bounding box center [813, 455] width 29 height 29
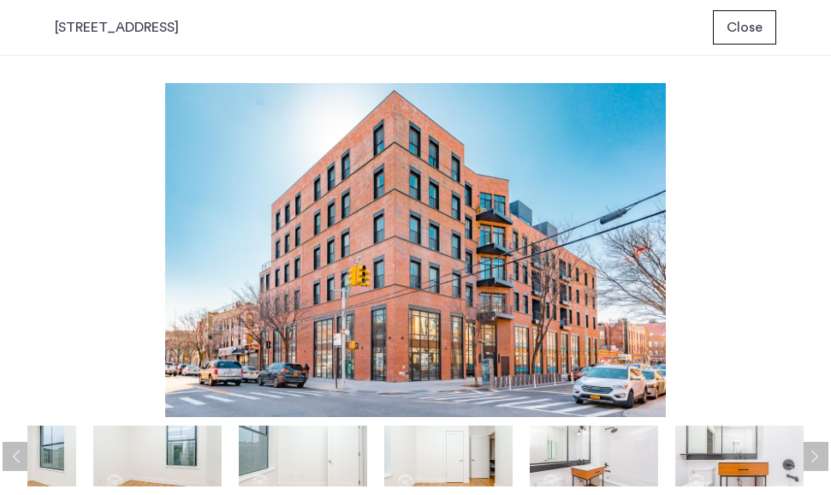
click at [821, 453] on button "Next apartment" at bounding box center [813, 455] width 29 height 29
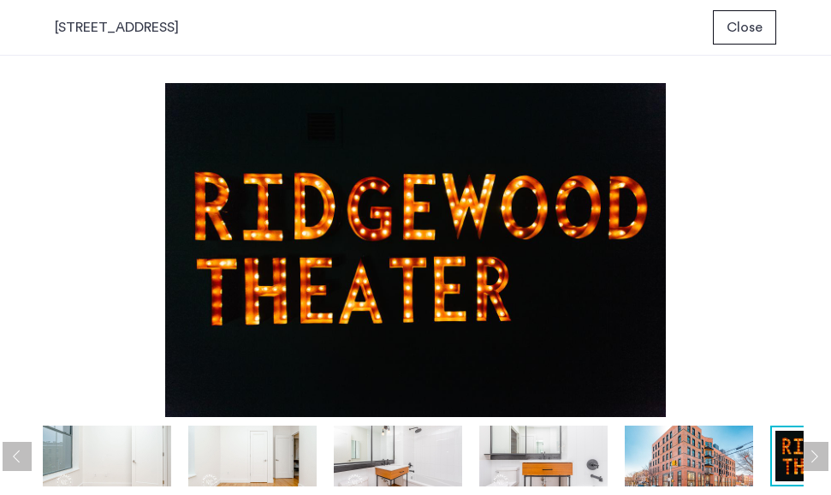
click at [821, 453] on button "Next apartment" at bounding box center [813, 455] width 29 height 29
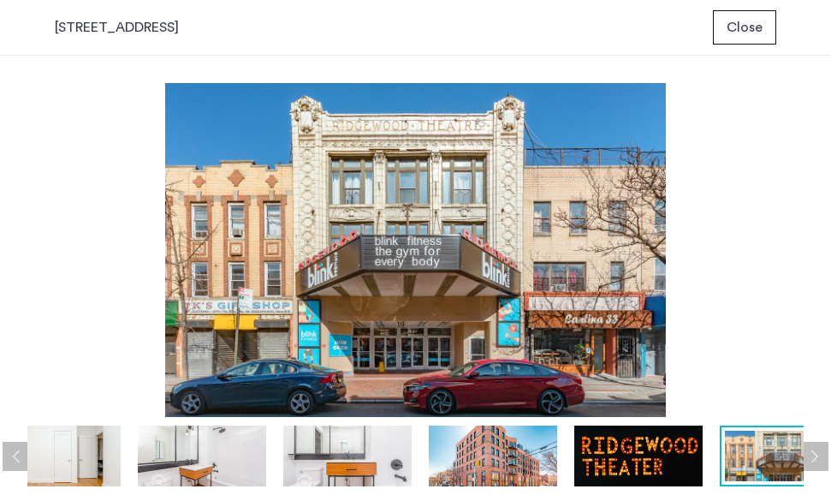
click at [821, 453] on button "Next apartment" at bounding box center [813, 455] width 29 height 29
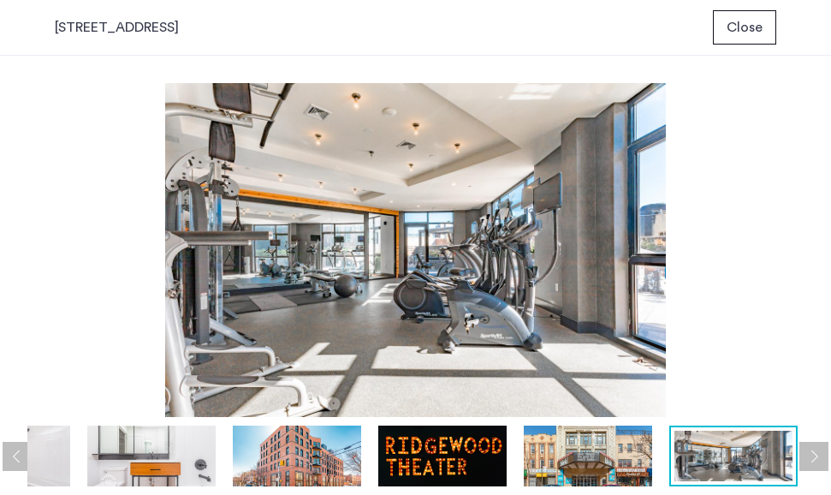
click at [821, 453] on button "Next apartment" at bounding box center [813, 455] width 29 height 29
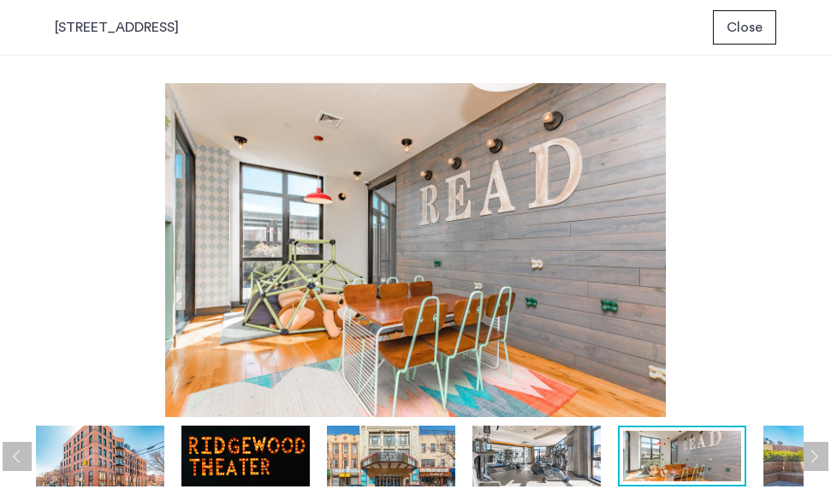
click at [821, 453] on button "Next apartment" at bounding box center [813, 455] width 29 height 29
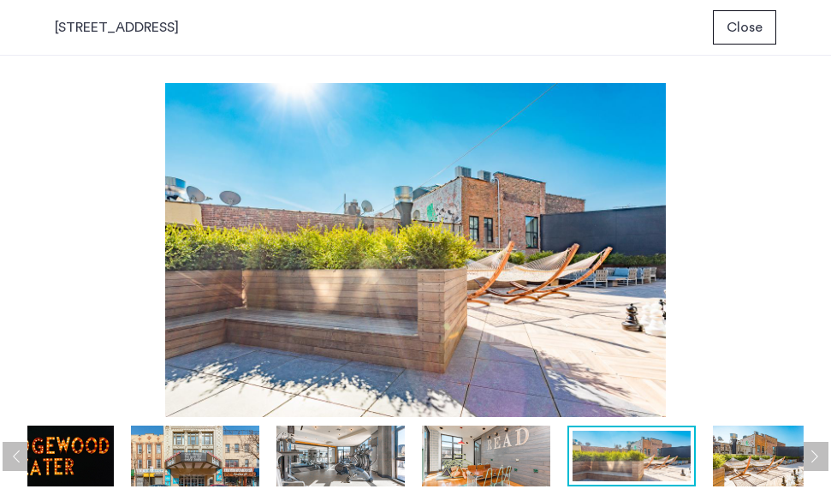
click at [821, 453] on button "Next apartment" at bounding box center [813, 455] width 29 height 29
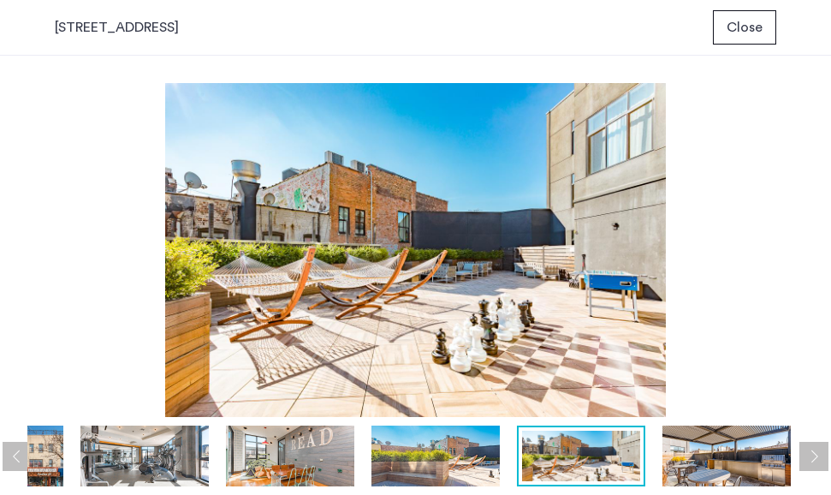
click at [821, 453] on button "Next apartment" at bounding box center [813, 455] width 29 height 29
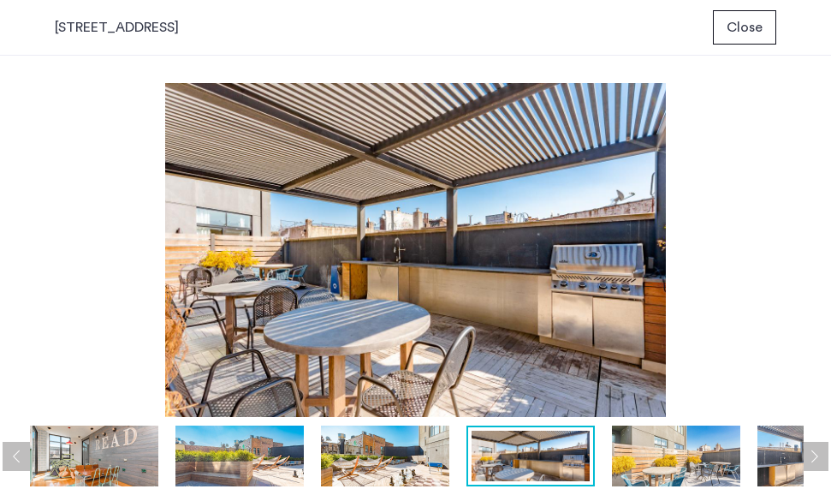
click at [821, 453] on button "Next apartment" at bounding box center [813, 455] width 29 height 29
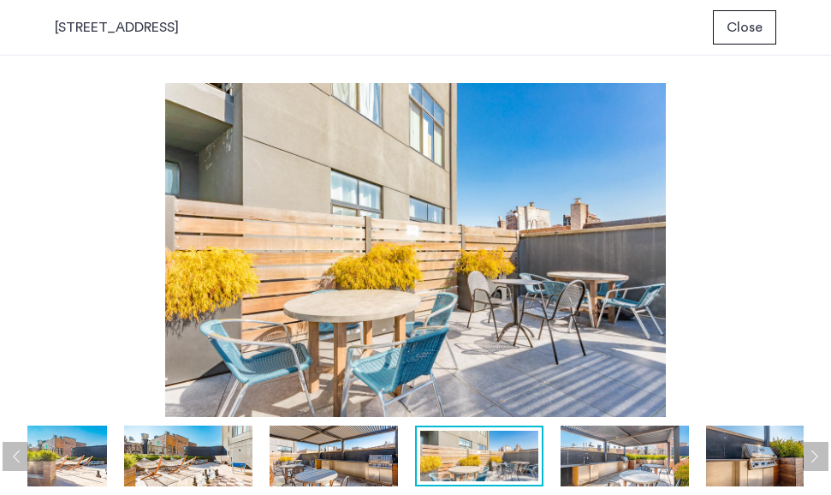
click at [821, 453] on button "Next apartment" at bounding box center [813, 455] width 29 height 29
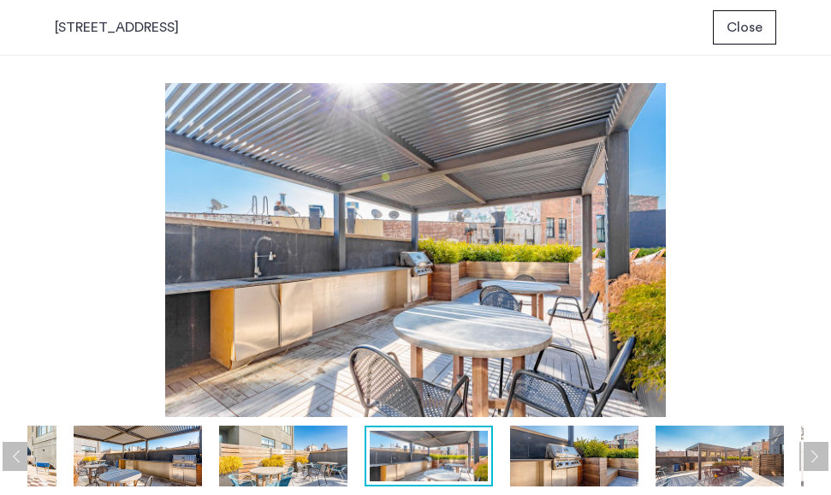
click at [821, 453] on button "Next apartment" at bounding box center [813, 455] width 29 height 29
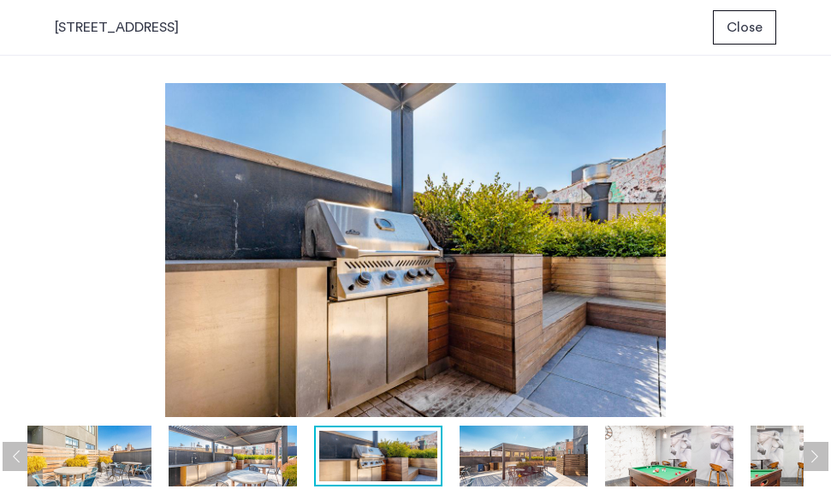
click at [821, 453] on button "Next apartment" at bounding box center [813, 455] width 29 height 29
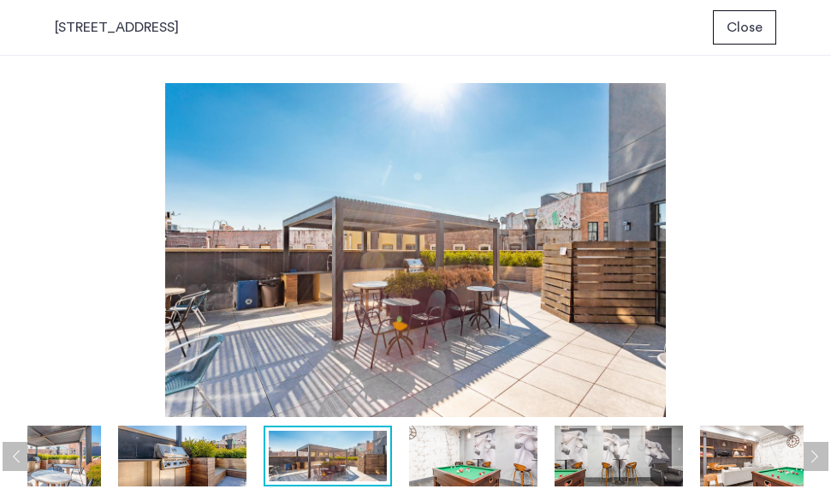
click at [821, 454] on button "Next apartment" at bounding box center [813, 455] width 29 height 29
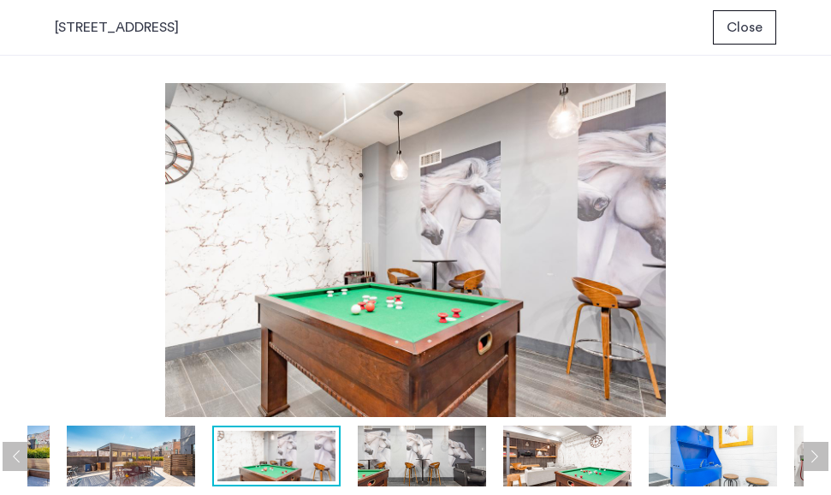
click at [821, 454] on button "Next apartment" at bounding box center [813, 455] width 29 height 29
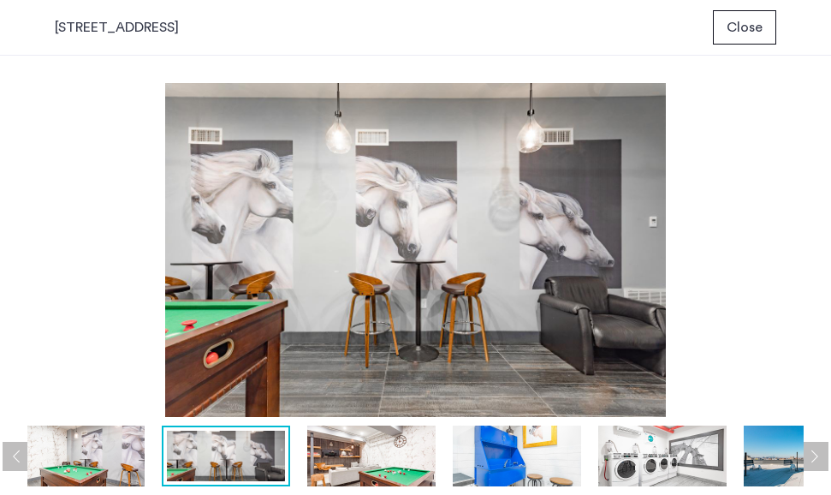
click at [821, 455] on button "Next apartment" at bounding box center [813, 455] width 29 height 29
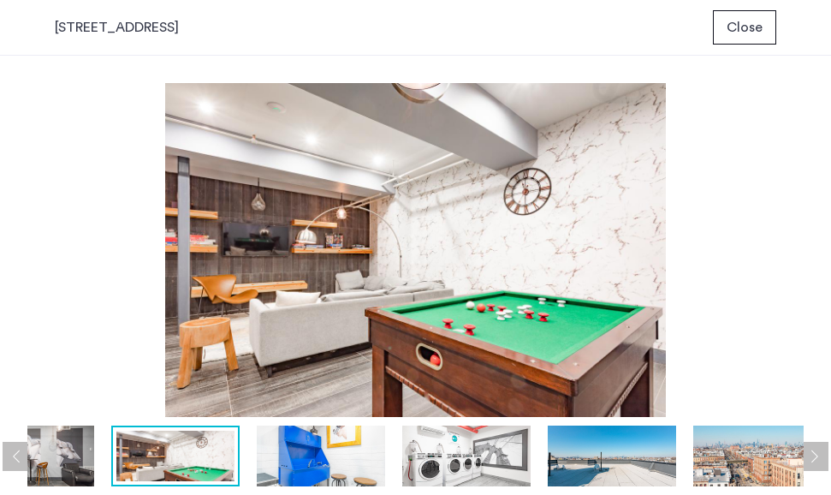
click at [821, 455] on button "Next apartment" at bounding box center [813, 455] width 29 height 29
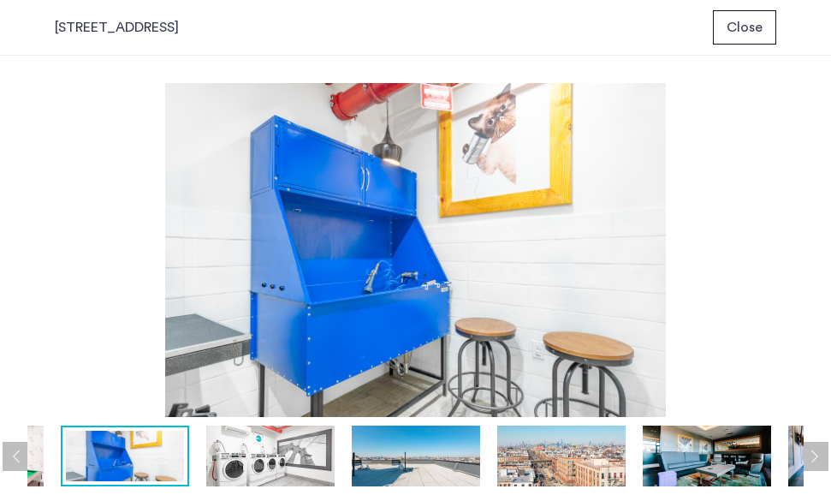
click at [821, 455] on button "Next apartment" at bounding box center [813, 455] width 29 height 29
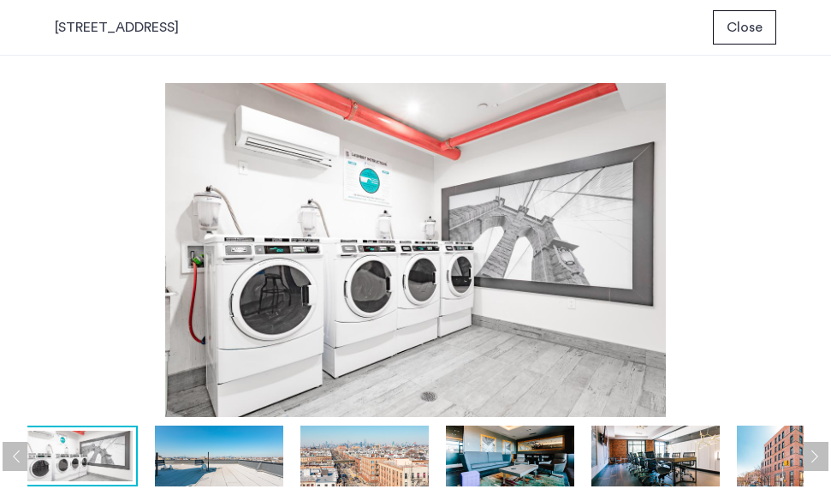
click at [821, 455] on button "Next apartment" at bounding box center [813, 455] width 29 height 29
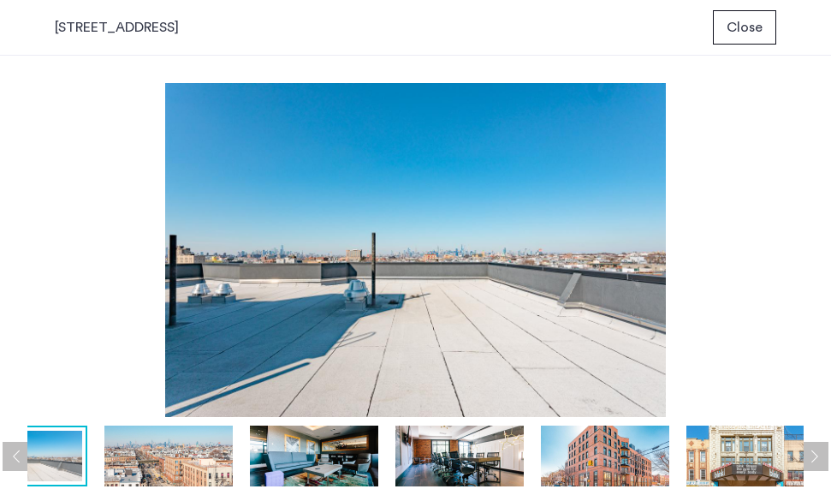
click at [821, 455] on button "Next apartment" at bounding box center [813, 455] width 29 height 29
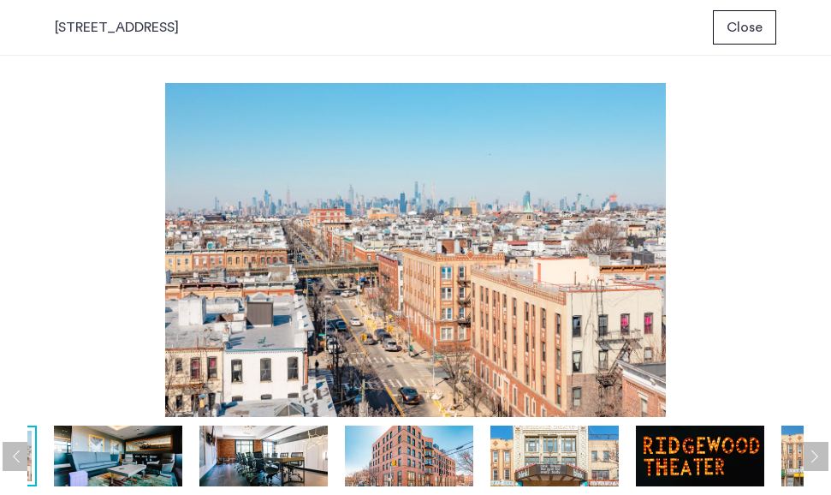
click at [821, 455] on button "Next apartment" at bounding box center [813, 455] width 29 height 29
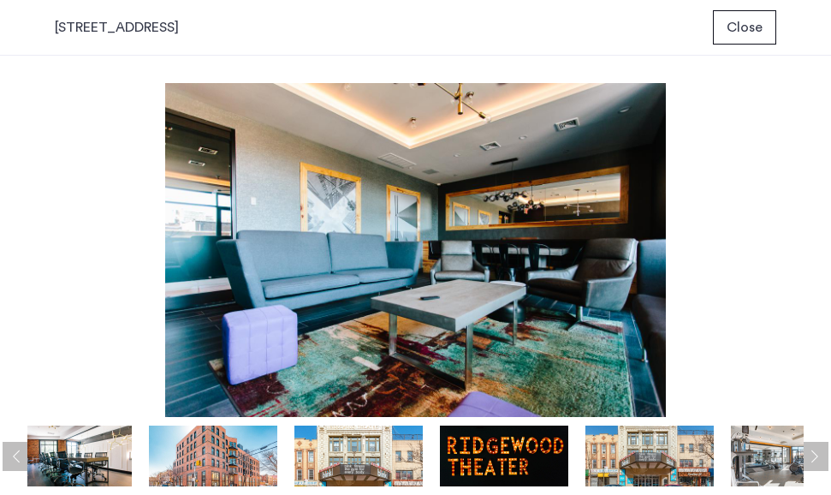
click at [821, 455] on button "Next apartment" at bounding box center [813, 455] width 29 height 29
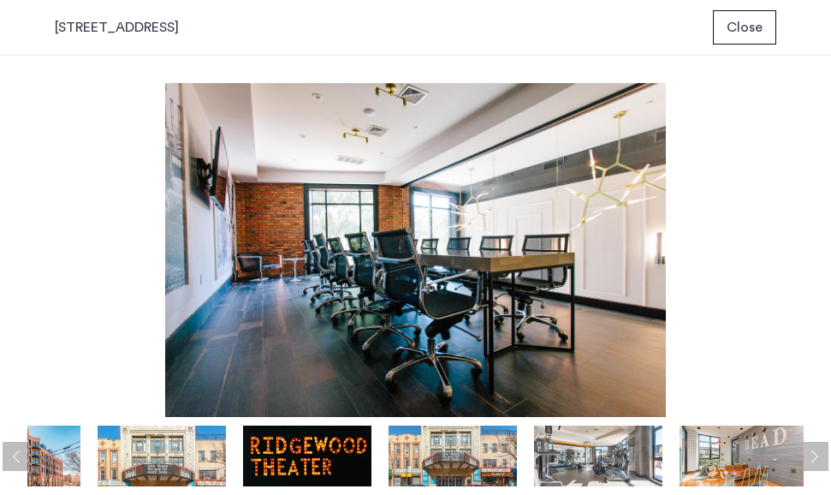
click at [821, 455] on button "Next apartment" at bounding box center [813, 455] width 29 height 29
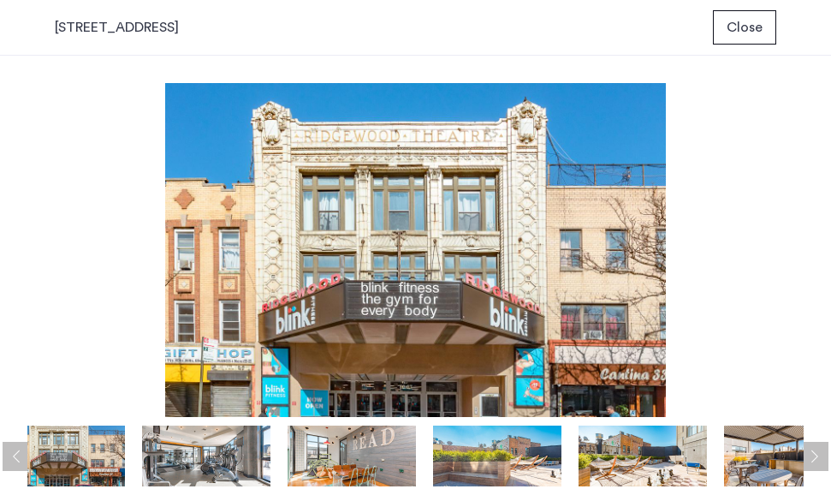
click at [821, 455] on button "Next apartment" at bounding box center [813, 455] width 29 height 29
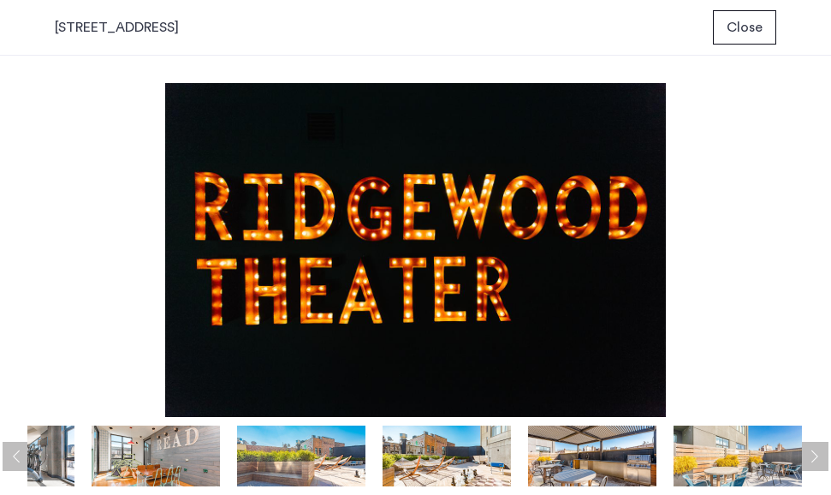
click at [820, 455] on button "Next apartment" at bounding box center [813, 455] width 29 height 29
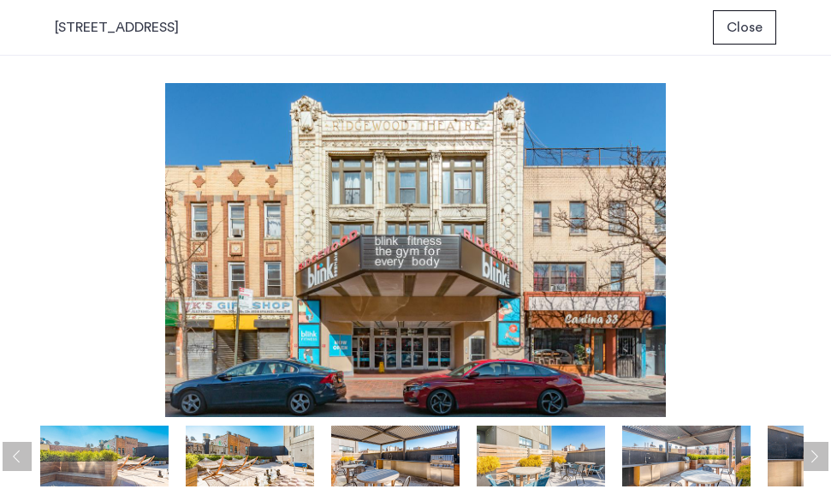
click at [820, 455] on button "Next apartment" at bounding box center [813, 455] width 29 height 29
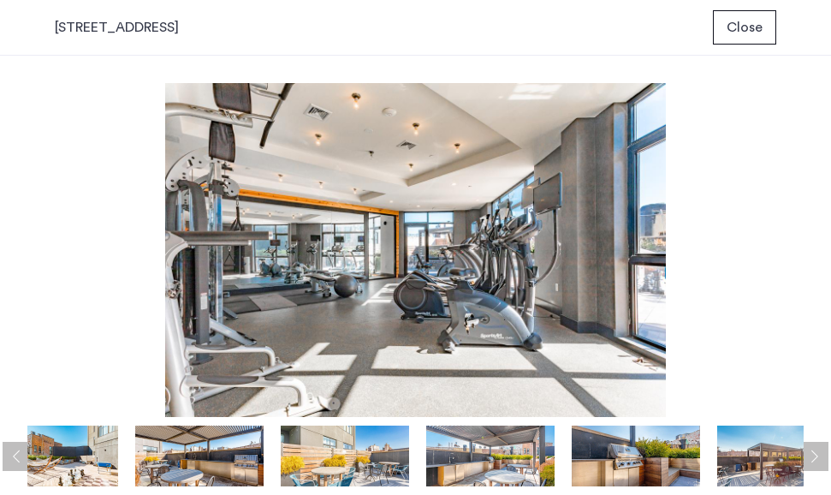
click at [820, 455] on button "Next apartment" at bounding box center [813, 455] width 29 height 29
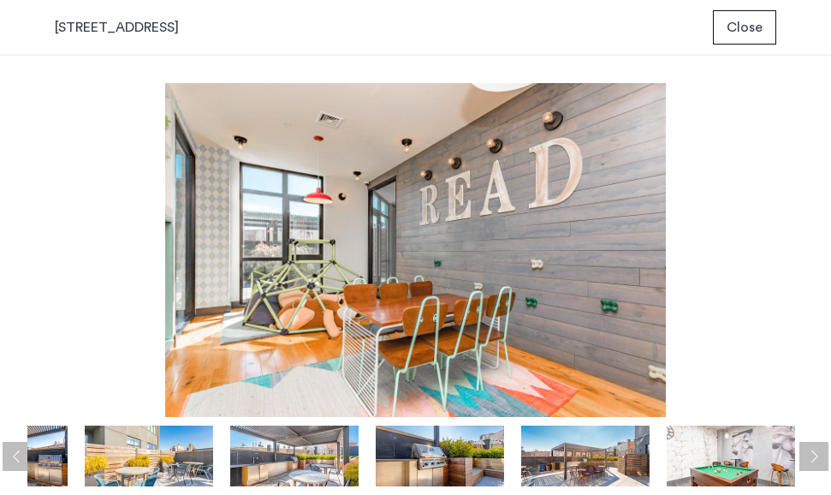
click at [743, 19] on span "Close" at bounding box center [744, 27] width 36 height 21
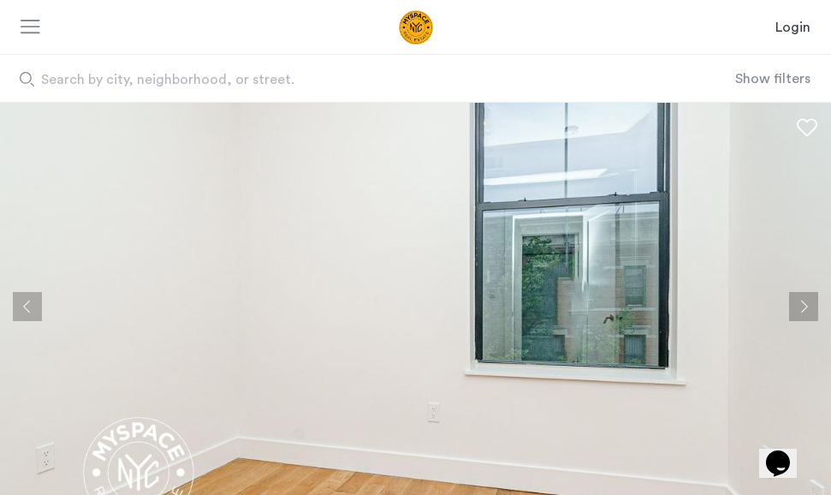
click at [23, 309] on button "Previous apartment" at bounding box center [27, 306] width 29 height 29
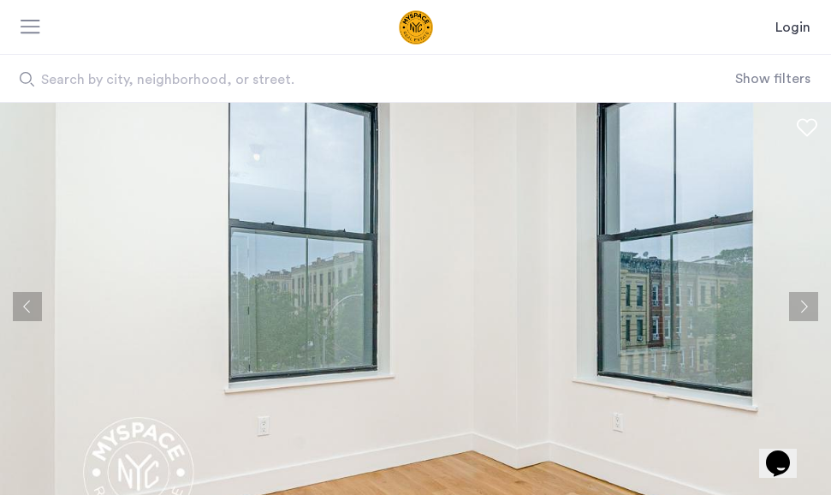
click at [23, 309] on button "Previous apartment" at bounding box center [27, 306] width 29 height 29
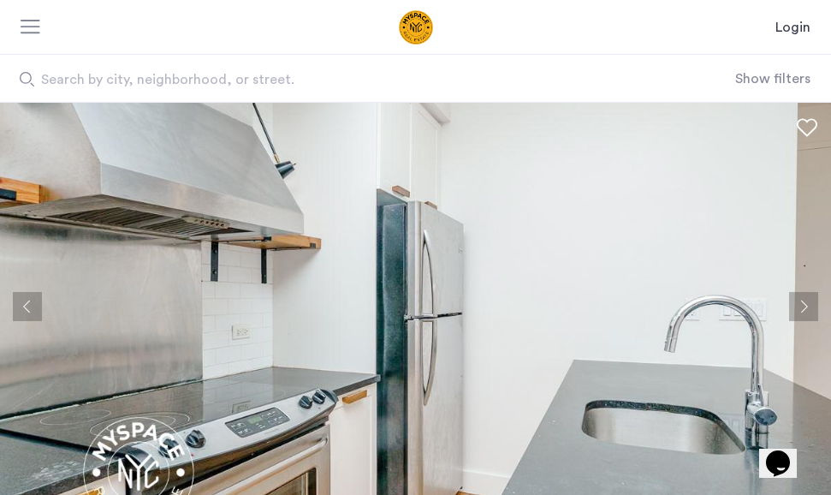
click at [383, 382] on img at bounding box center [415, 306] width 831 height 406
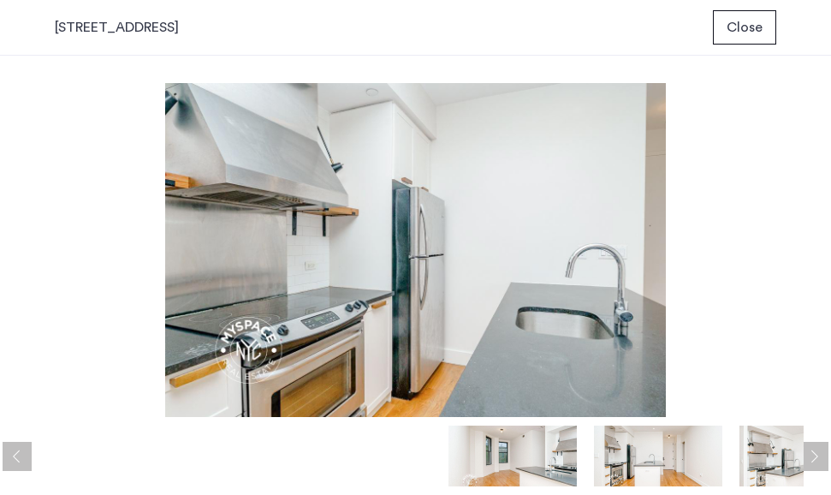
click at [525, 433] on img at bounding box center [512, 455] width 128 height 61
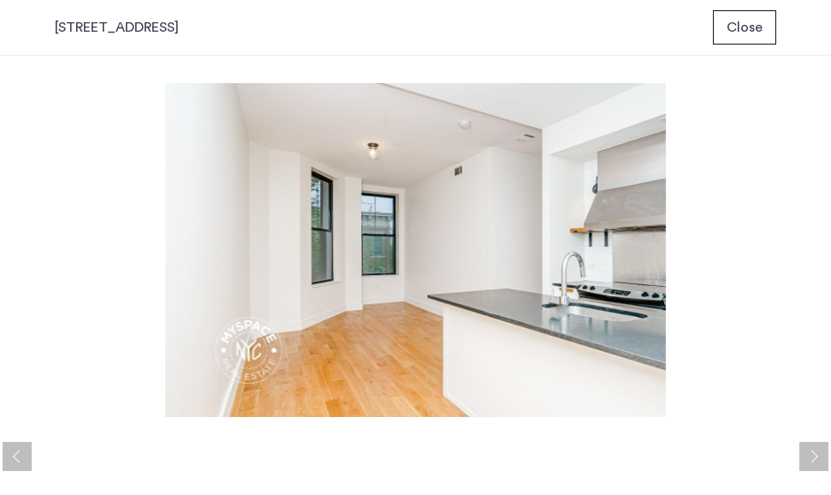
click at [811, 451] on button "Next apartment" at bounding box center [813, 455] width 29 height 29
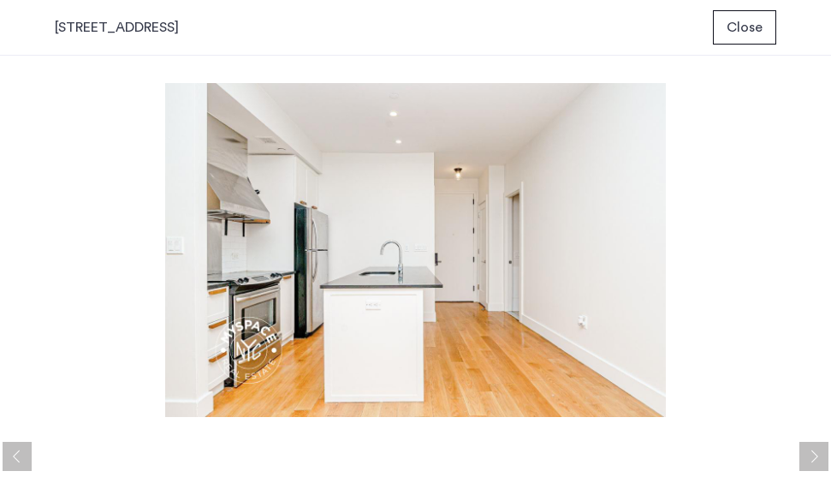
click at [811, 452] on button "Next apartment" at bounding box center [813, 455] width 29 height 29
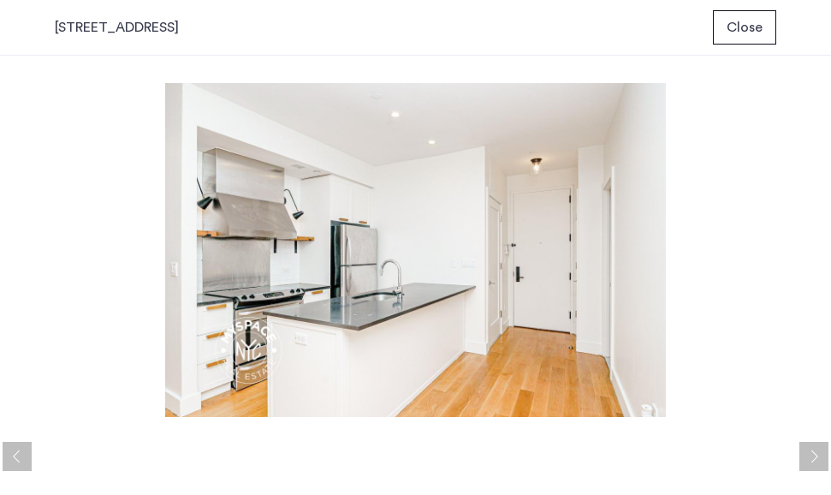
click at [811, 452] on button "Next apartment" at bounding box center [813, 455] width 29 height 29
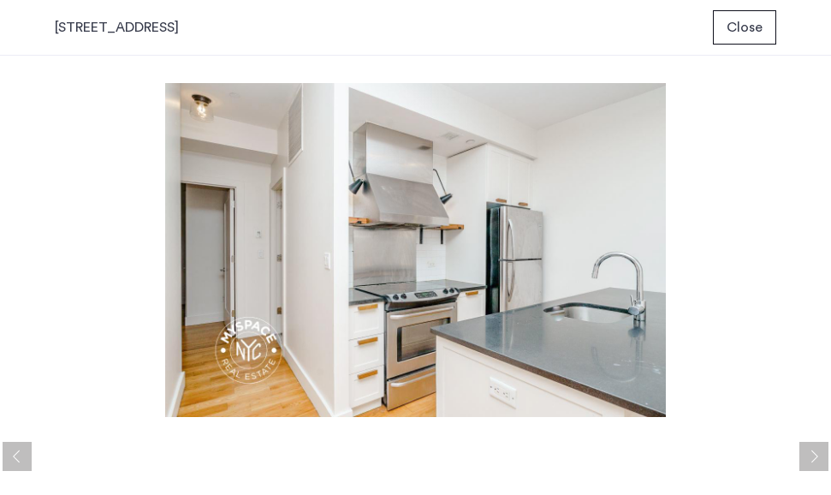
click at [811, 452] on button "Next apartment" at bounding box center [813, 455] width 29 height 29
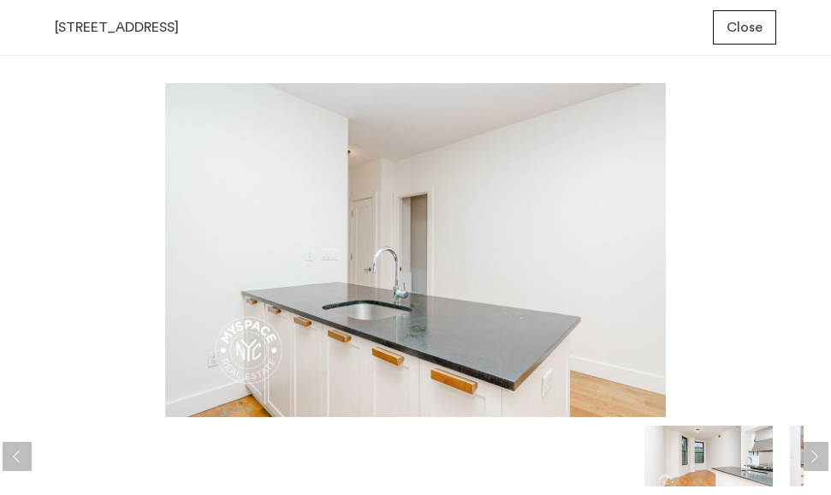
click at [811, 452] on button "Next apartment" at bounding box center [813, 455] width 29 height 29
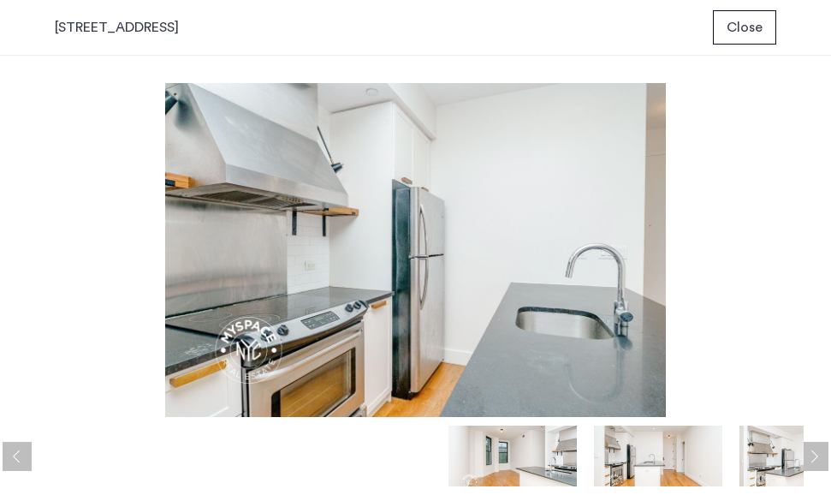
click at [811, 452] on button "Next apartment" at bounding box center [813, 455] width 29 height 29
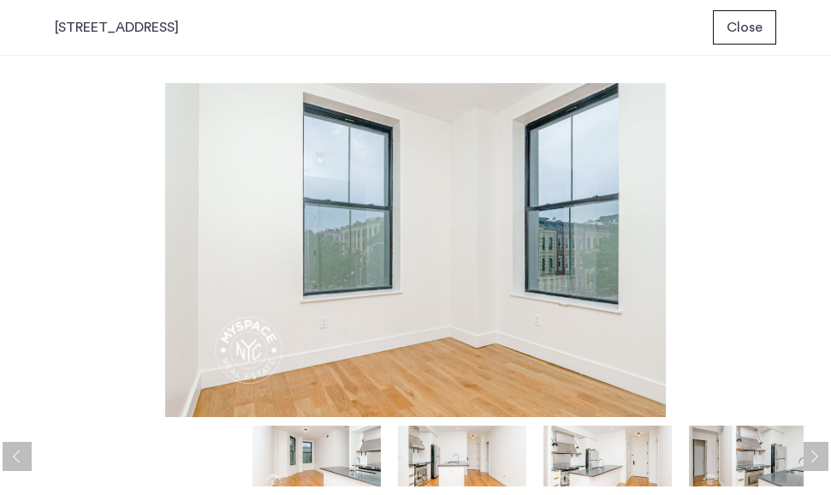
click at [811, 452] on button "Next apartment" at bounding box center [813, 455] width 29 height 29
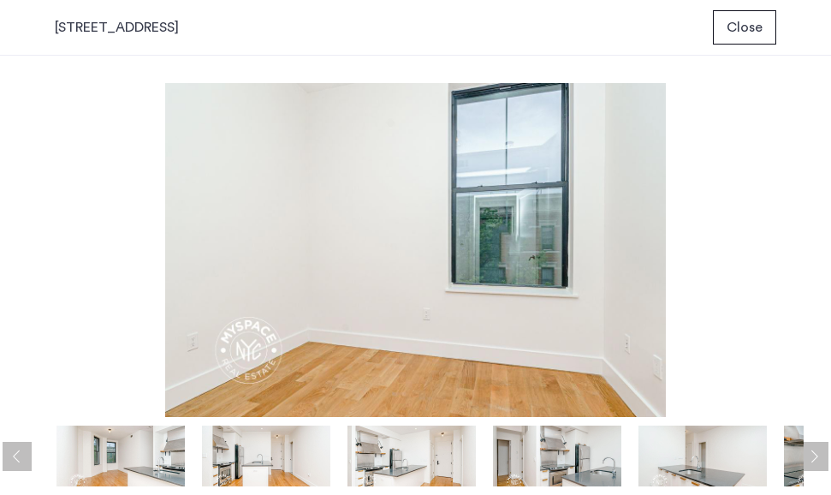
click at [811, 451] on button "Next apartment" at bounding box center [813, 455] width 29 height 29
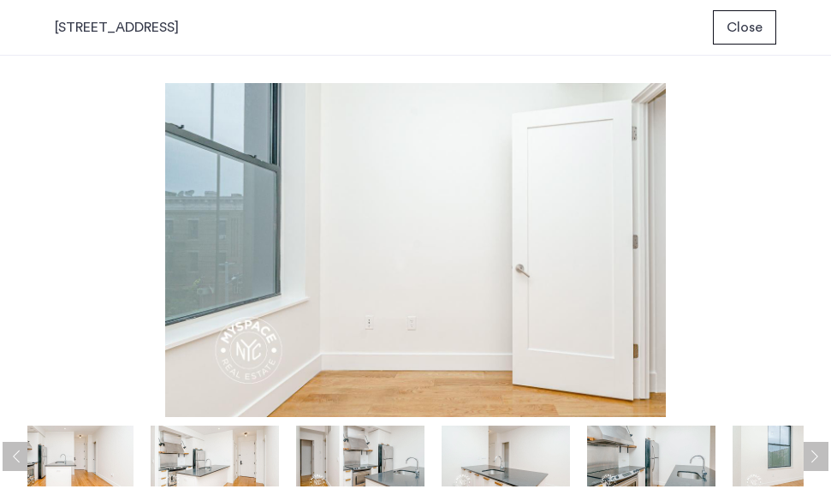
click at [811, 451] on button "Next apartment" at bounding box center [813, 455] width 29 height 29
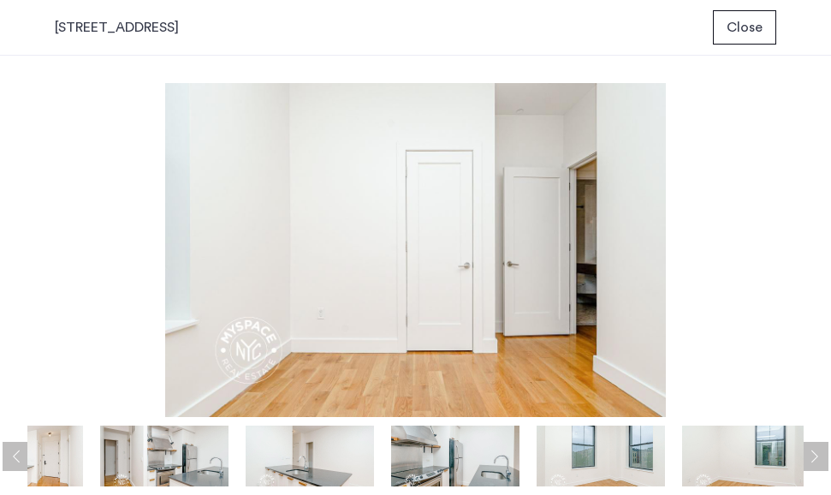
click at [811, 451] on button "Next apartment" at bounding box center [813, 455] width 29 height 29
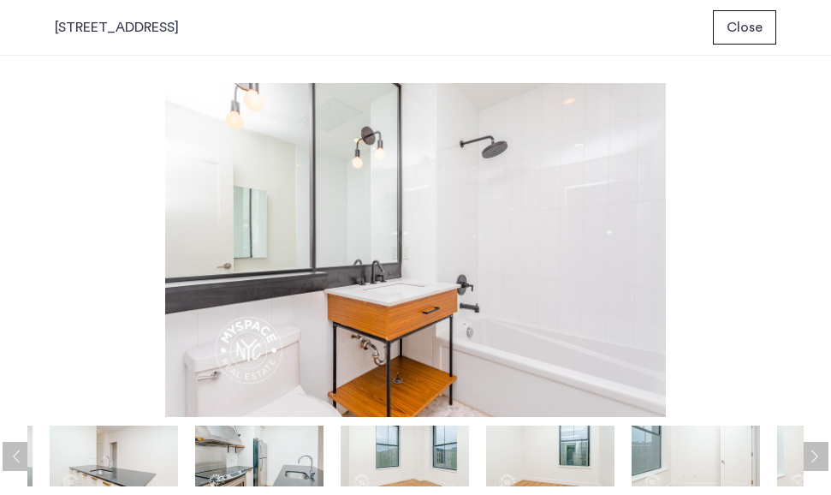
click at [811, 451] on button "Next apartment" at bounding box center [813, 455] width 29 height 29
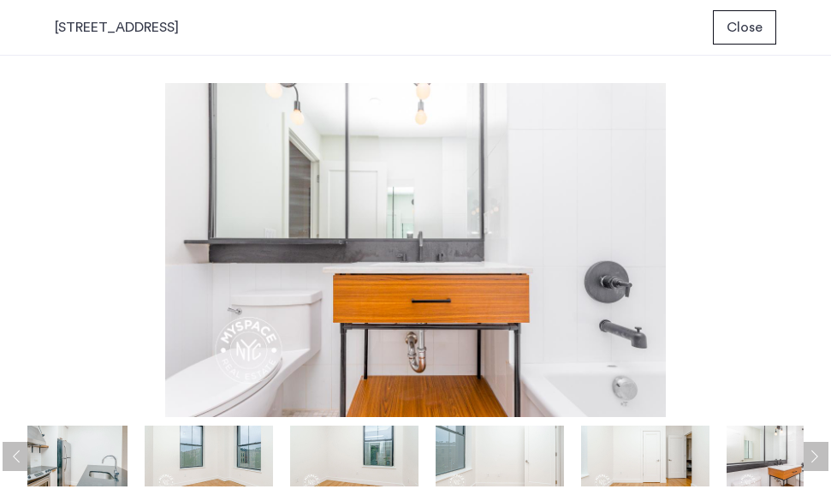
click at [753, 33] on span "Close" at bounding box center [744, 27] width 36 height 21
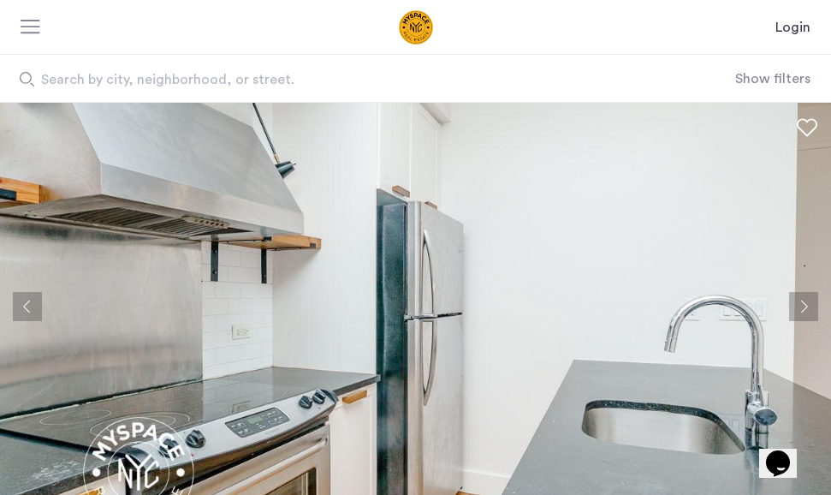
scroll to position [15, 0]
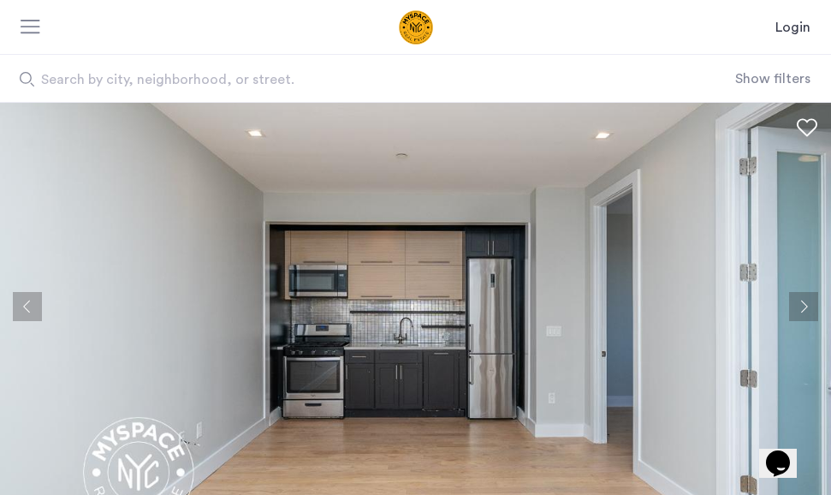
click at [805, 311] on button "Next apartment" at bounding box center [803, 306] width 29 height 29
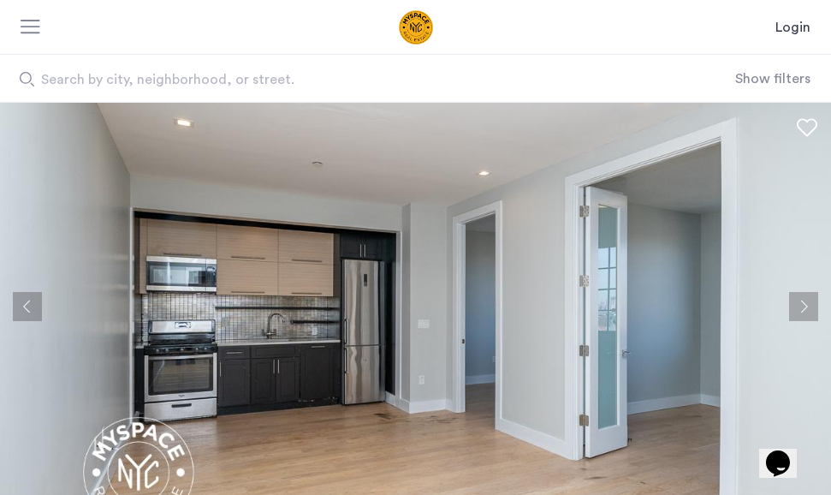
click at [805, 311] on button "Next apartment" at bounding box center [803, 306] width 29 height 29
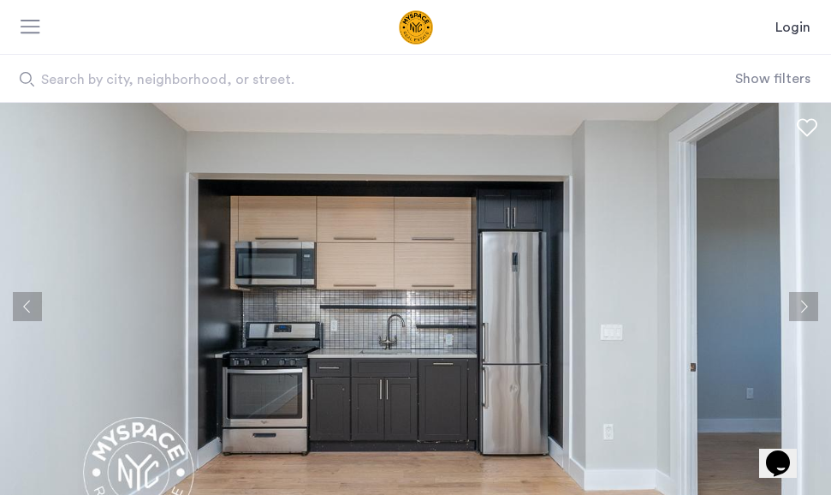
click at [805, 312] on button "Next apartment" at bounding box center [803, 306] width 29 height 29
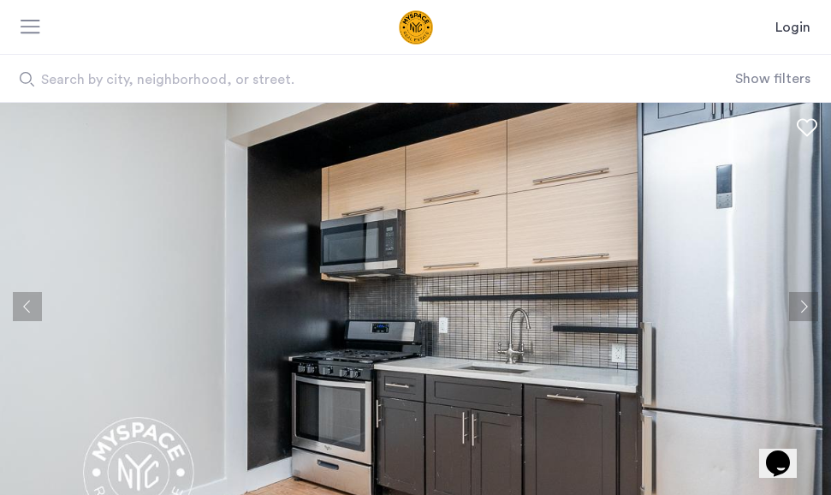
click at [805, 312] on button "Next apartment" at bounding box center [803, 306] width 29 height 29
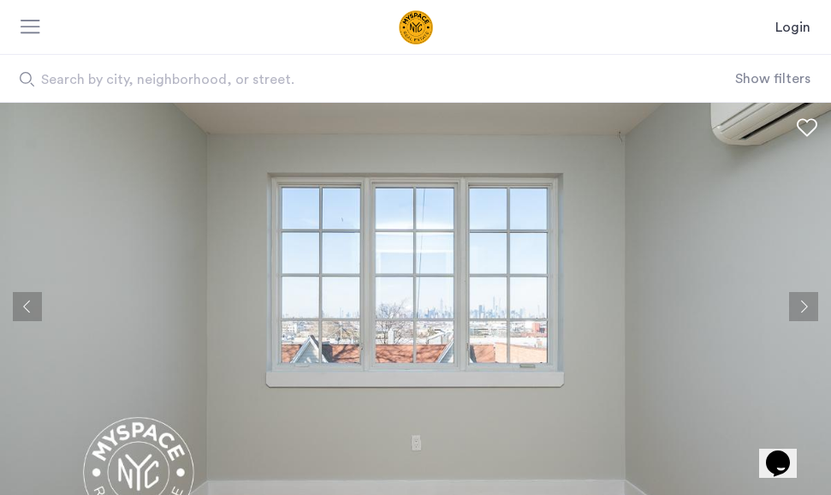
click at [805, 312] on button "Next apartment" at bounding box center [803, 306] width 29 height 29
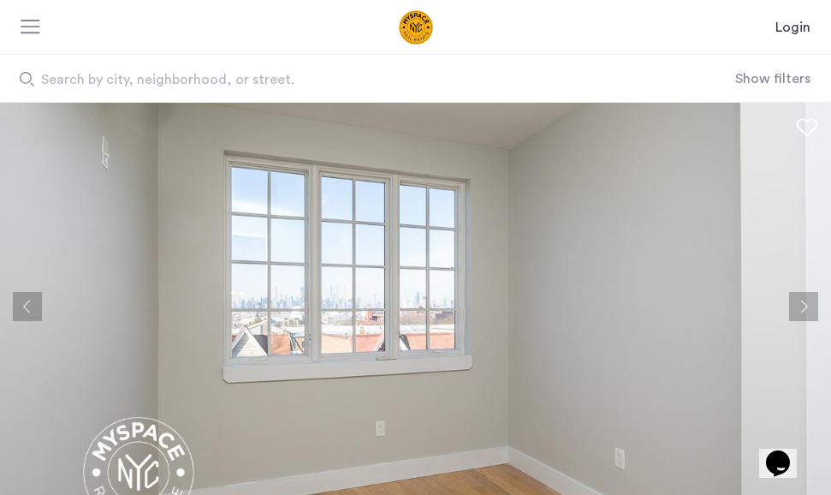
click at [805, 311] on button "Next apartment" at bounding box center [803, 306] width 29 height 29
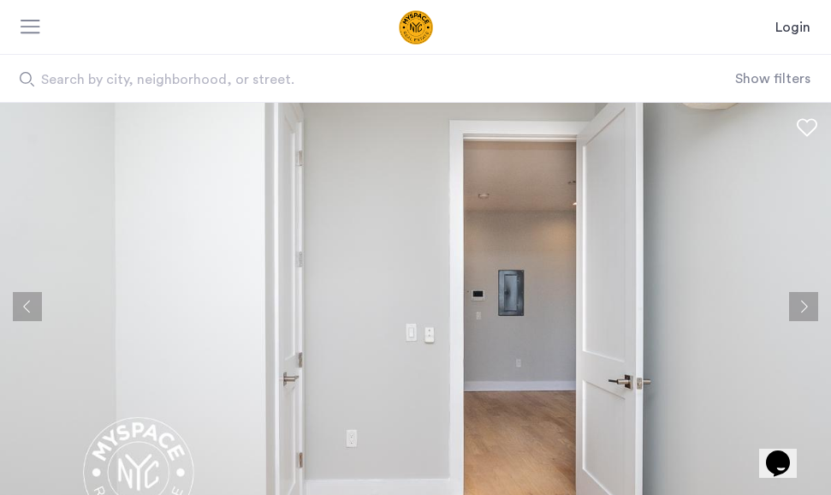
click at [805, 311] on button "Next apartment" at bounding box center [803, 306] width 29 height 29
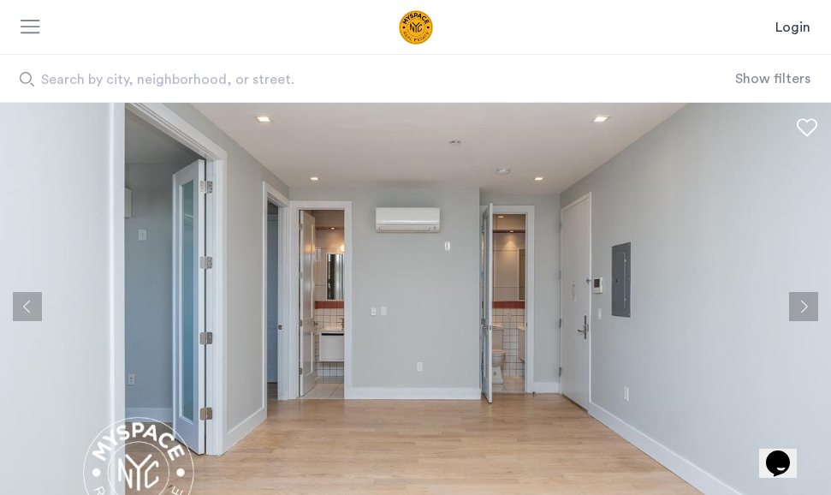
click at [805, 311] on button "Next apartment" at bounding box center [803, 306] width 29 height 29
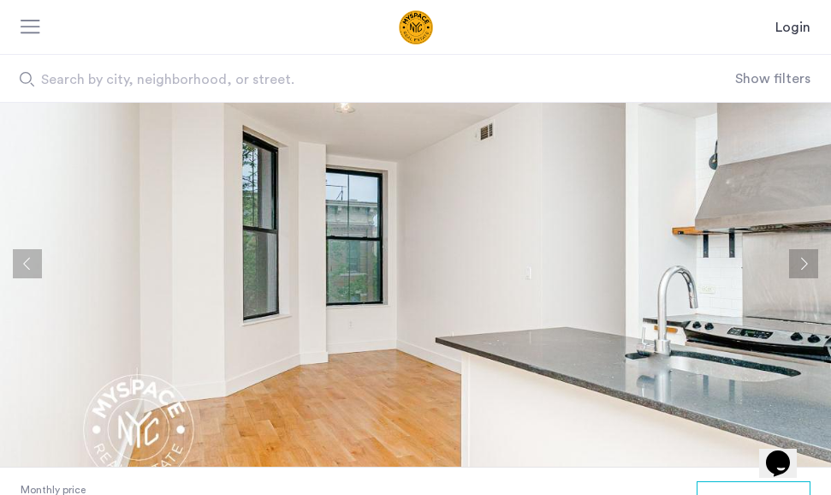
scroll to position [44, 0]
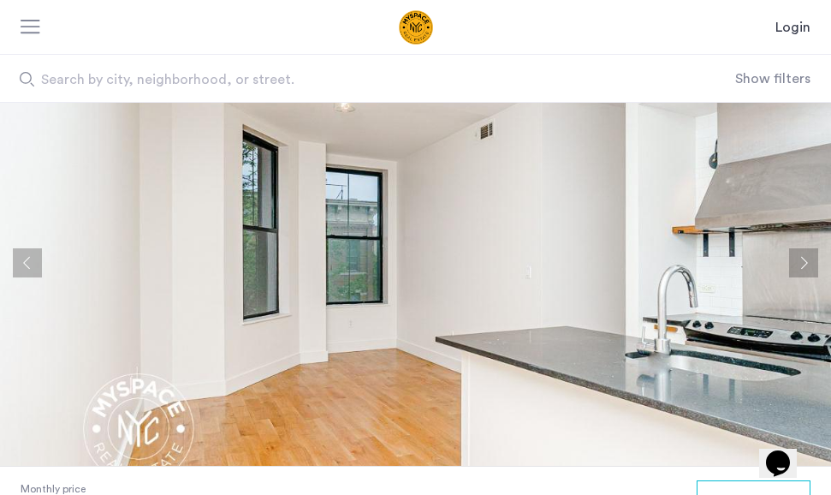
click at [798, 256] on button "Next apartment" at bounding box center [803, 262] width 29 height 29
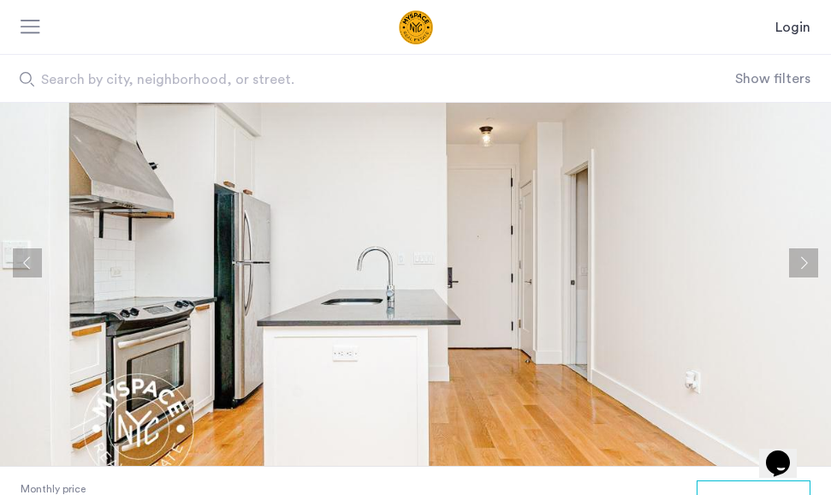
click at [798, 257] on button "Next apartment" at bounding box center [803, 262] width 29 height 29
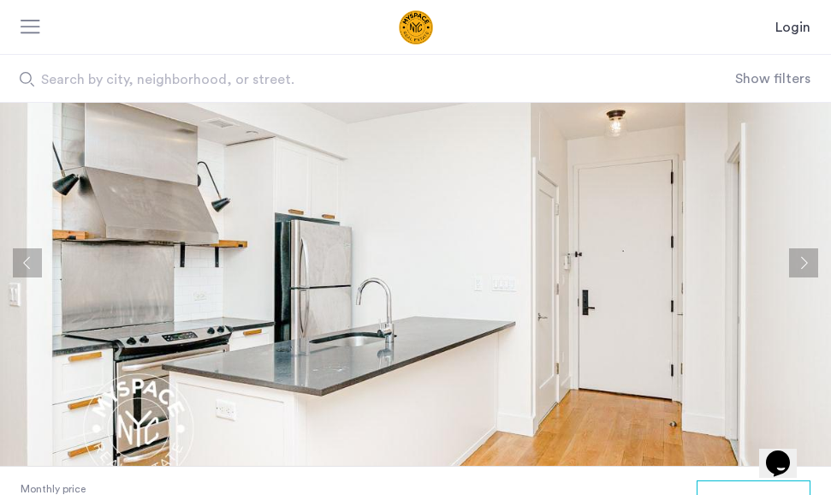
click at [798, 258] on button "Next apartment" at bounding box center [803, 262] width 29 height 29
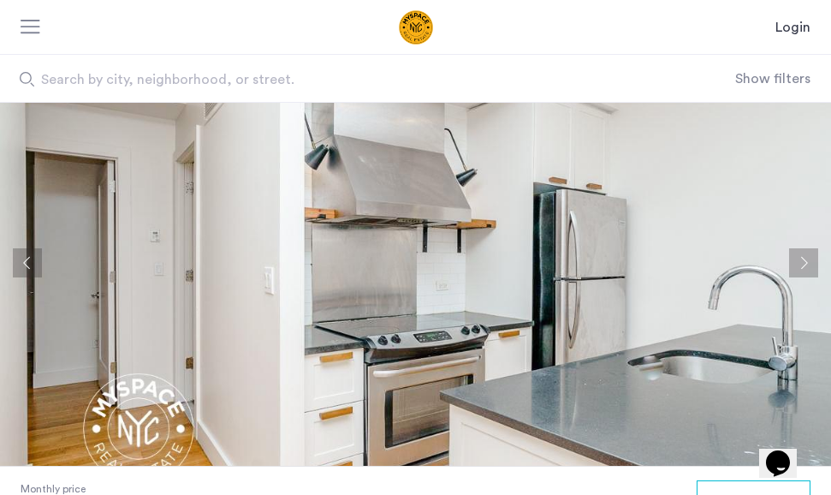
click at [798, 258] on button "Next apartment" at bounding box center [803, 262] width 29 height 29
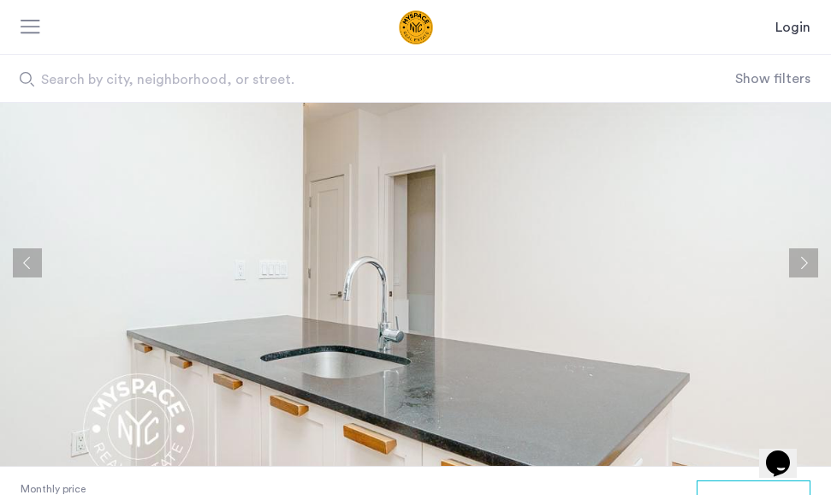
click at [798, 258] on button "Next apartment" at bounding box center [803, 262] width 29 height 29
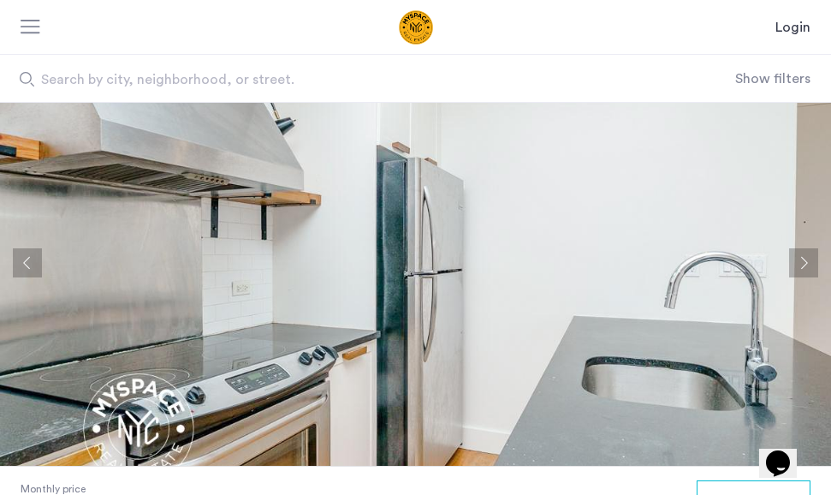
click at [798, 257] on button "Next apartment" at bounding box center [803, 262] width 29 height 29
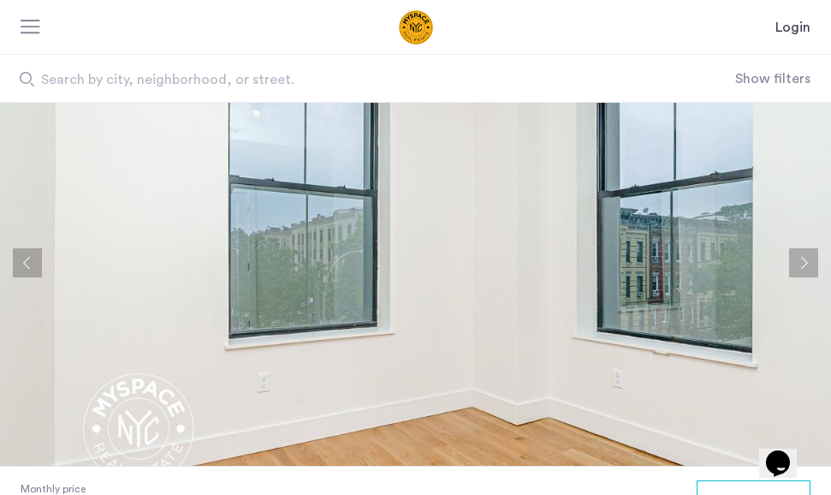
click at [798, 257] on button "Next apartment" at bounding box center [803, 262] width 29 height 29
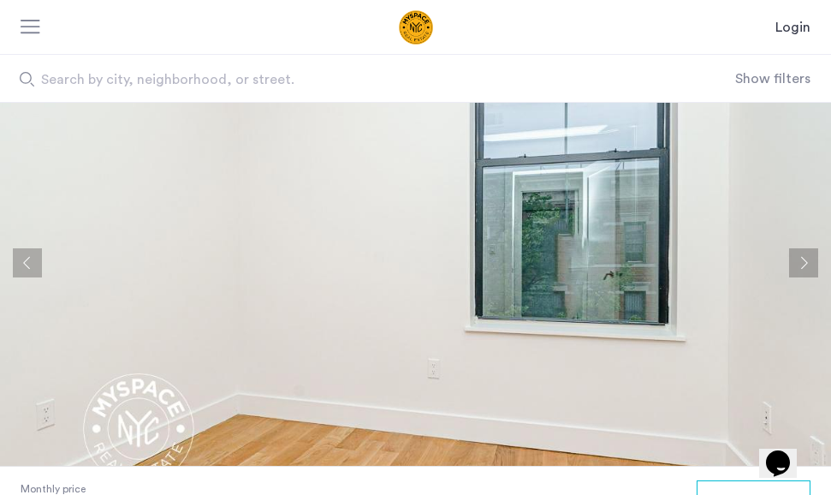
click at [798, 257] on button "Next apartment" at bounding box center [803, 262] width 29 height 29
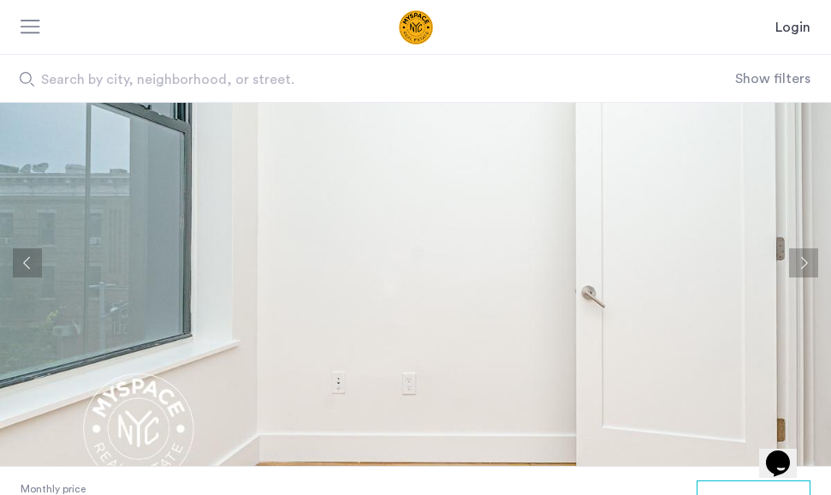
click at [798, 257] on button "Next apartment" at bounding box center [803, 262] width 29 height 29
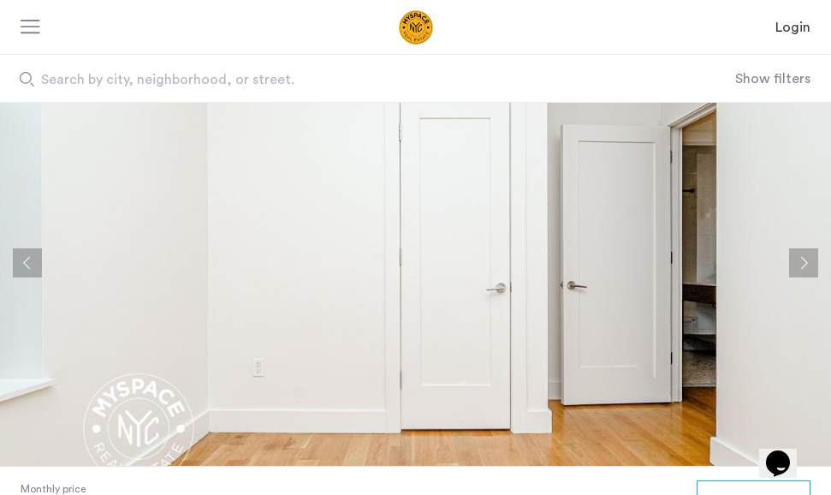
click at [798, 256] on button "Next apartment" at bounding box center [803, 262] width 29 height 29
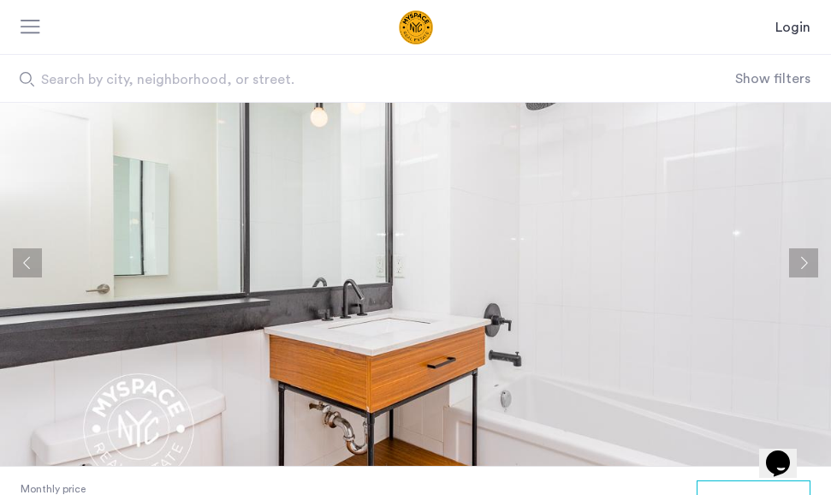
click at [798, 256] on button "Next apartment" at bounding box center [803, 262] width 29 height 29
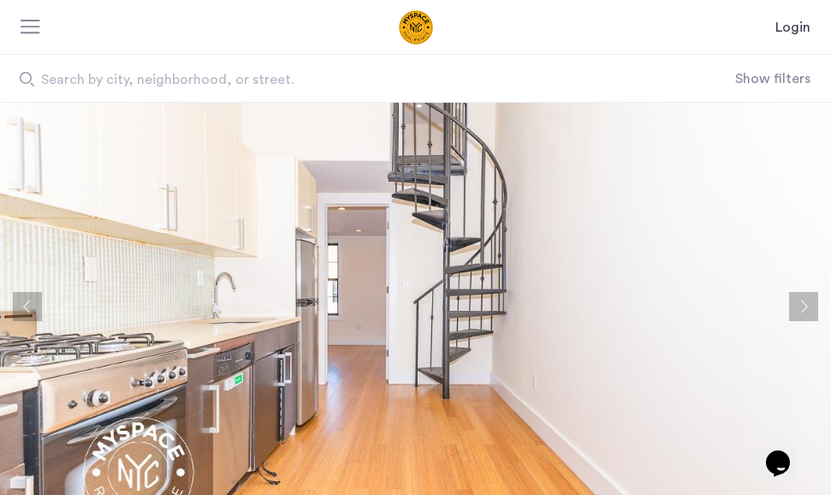
click at [802, 301] on button "Next apartment" at bounding box center [803, 306] width 29 height 29
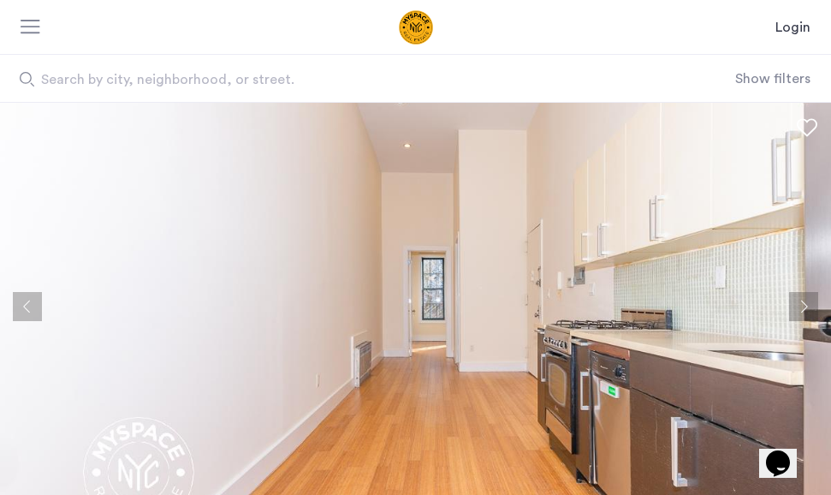
click at [802, 301] on button "Next apartment" at bounding box center [803, 306] width 29 height 29
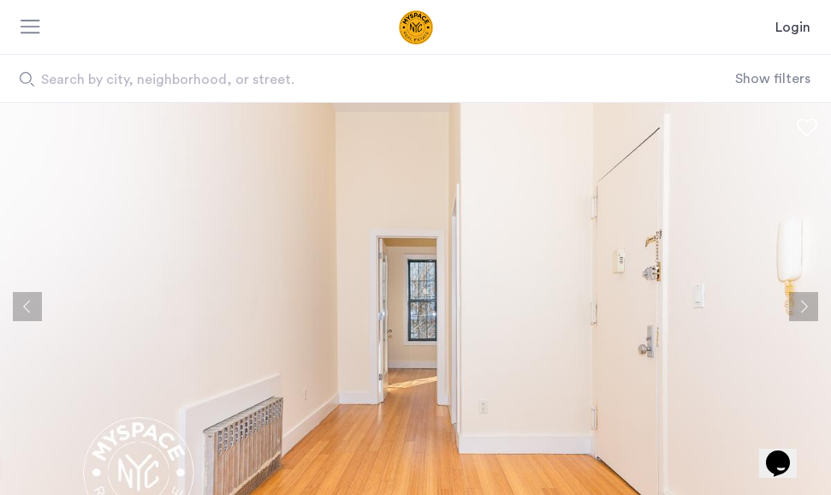
click at [802, 301] on button "Next apartment" at bounding box center [803, 306] width 29 height 29
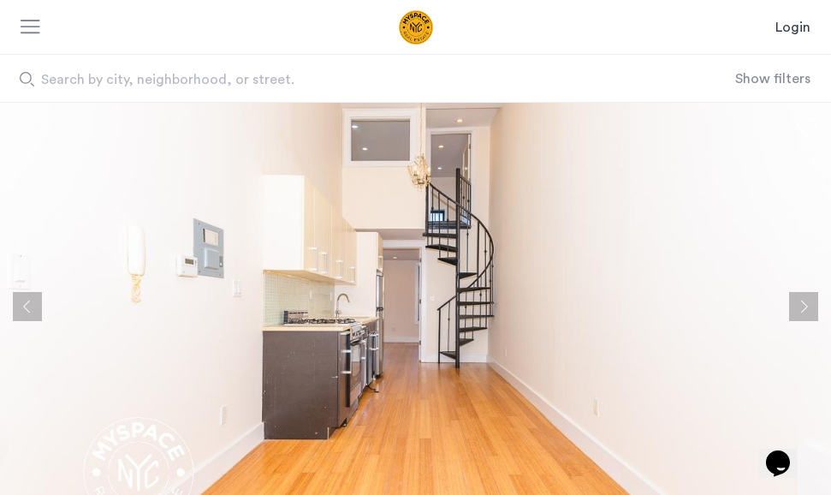
click at [802, 301] on button "Next apartment" at bounding box center [803, 306] width 29 height 29
